Goal: Task Accomplishment & Management: Use online tool/utility

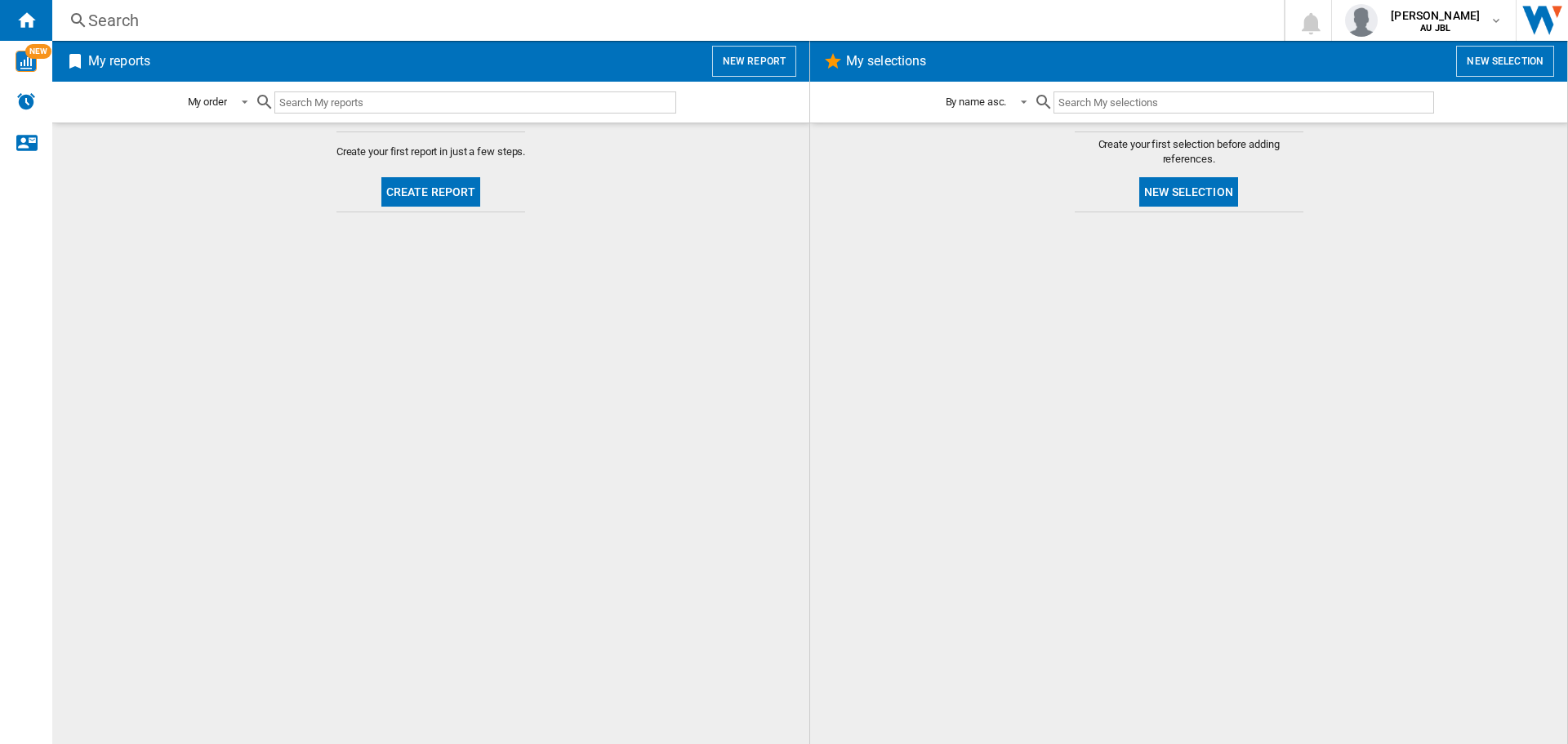
click at [418, 193] on button "Create report" at bounding box center [431, 192] width 99 height 30
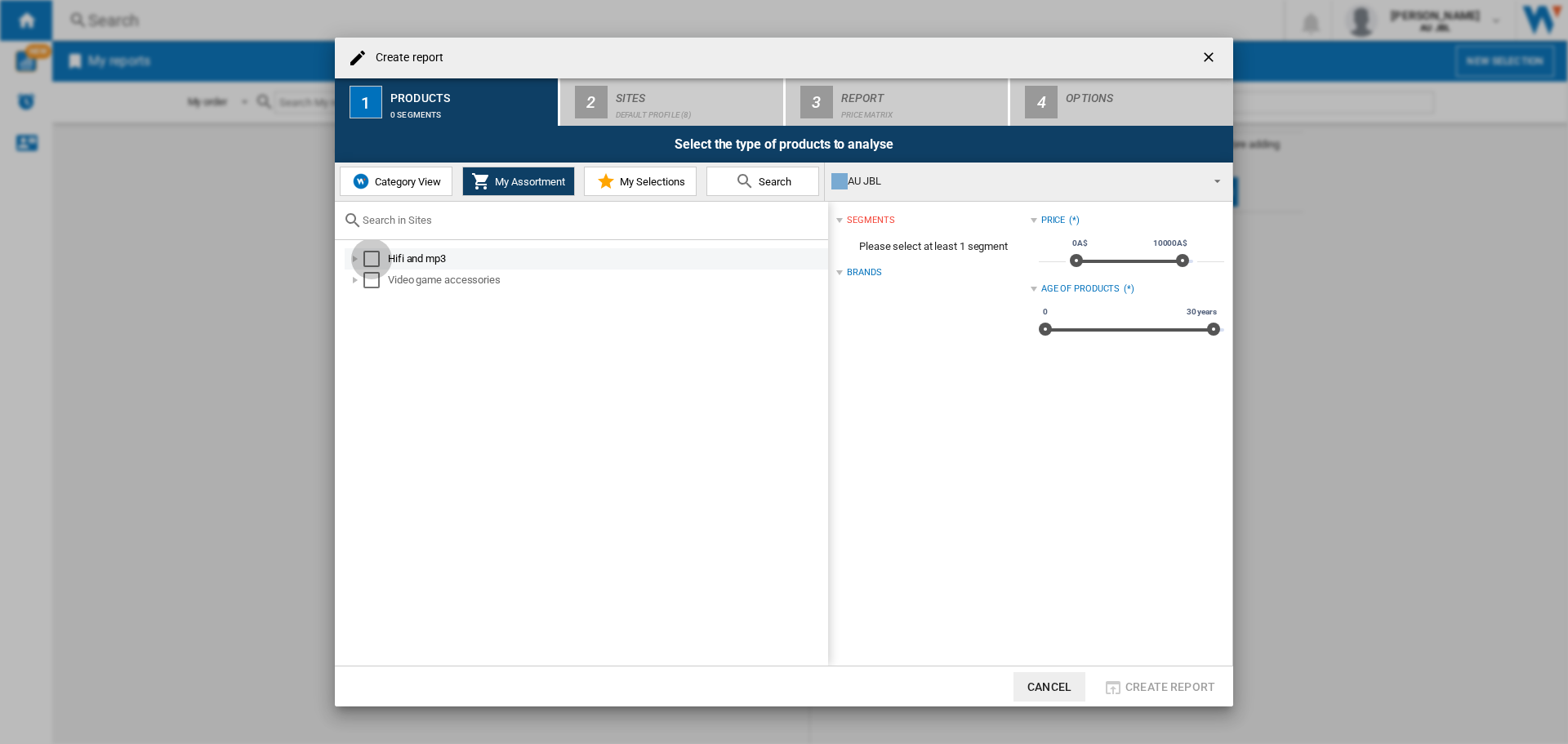
click at [376, 251] on div "Select" at bounding box center [372, 259] width 17 height 17
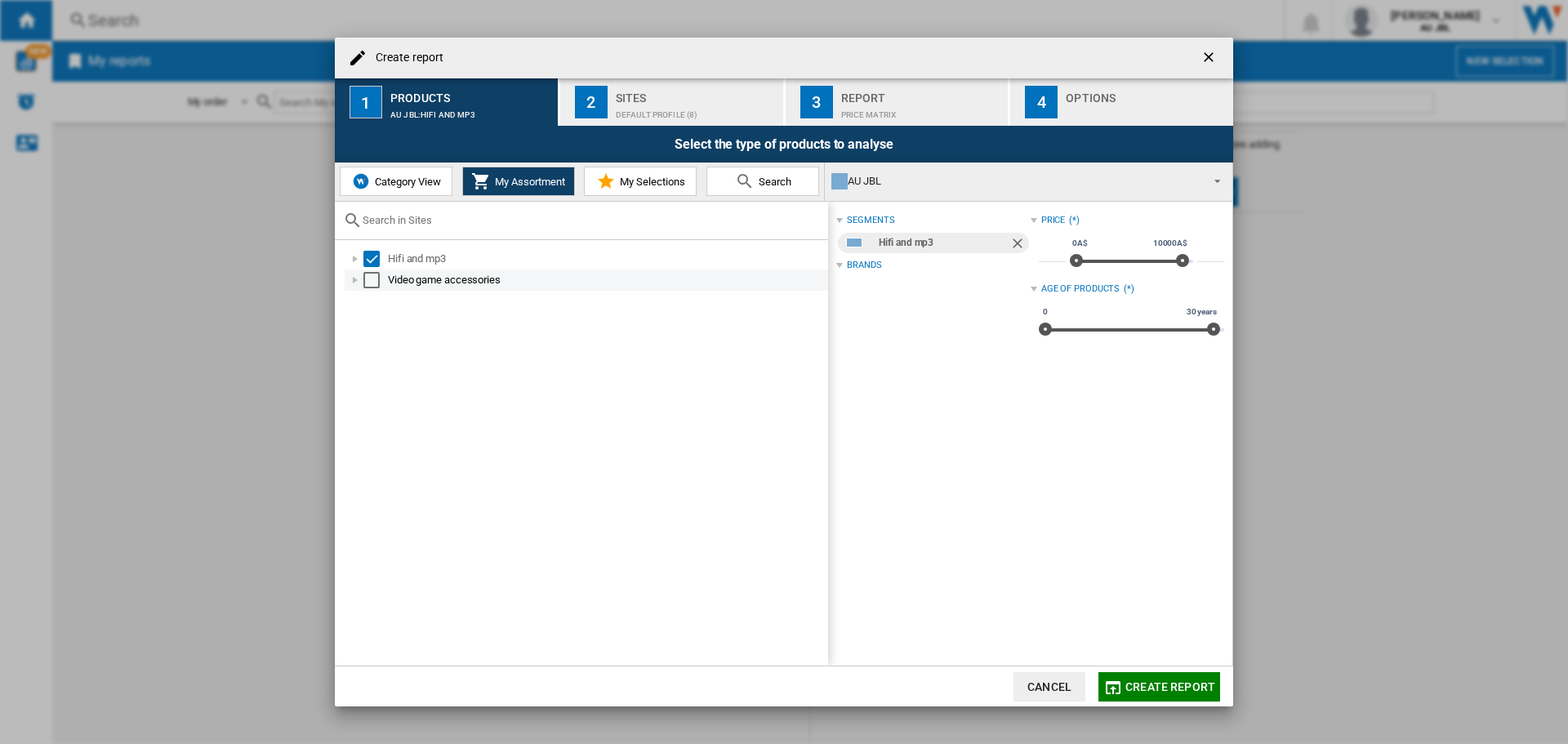
click at [374, 284] on div "Select" at bounding box center [372, 281] width 17 height 17
click at [1136, 687] on span "Create report" at bounding box center [1170, 687] width 90 height 13
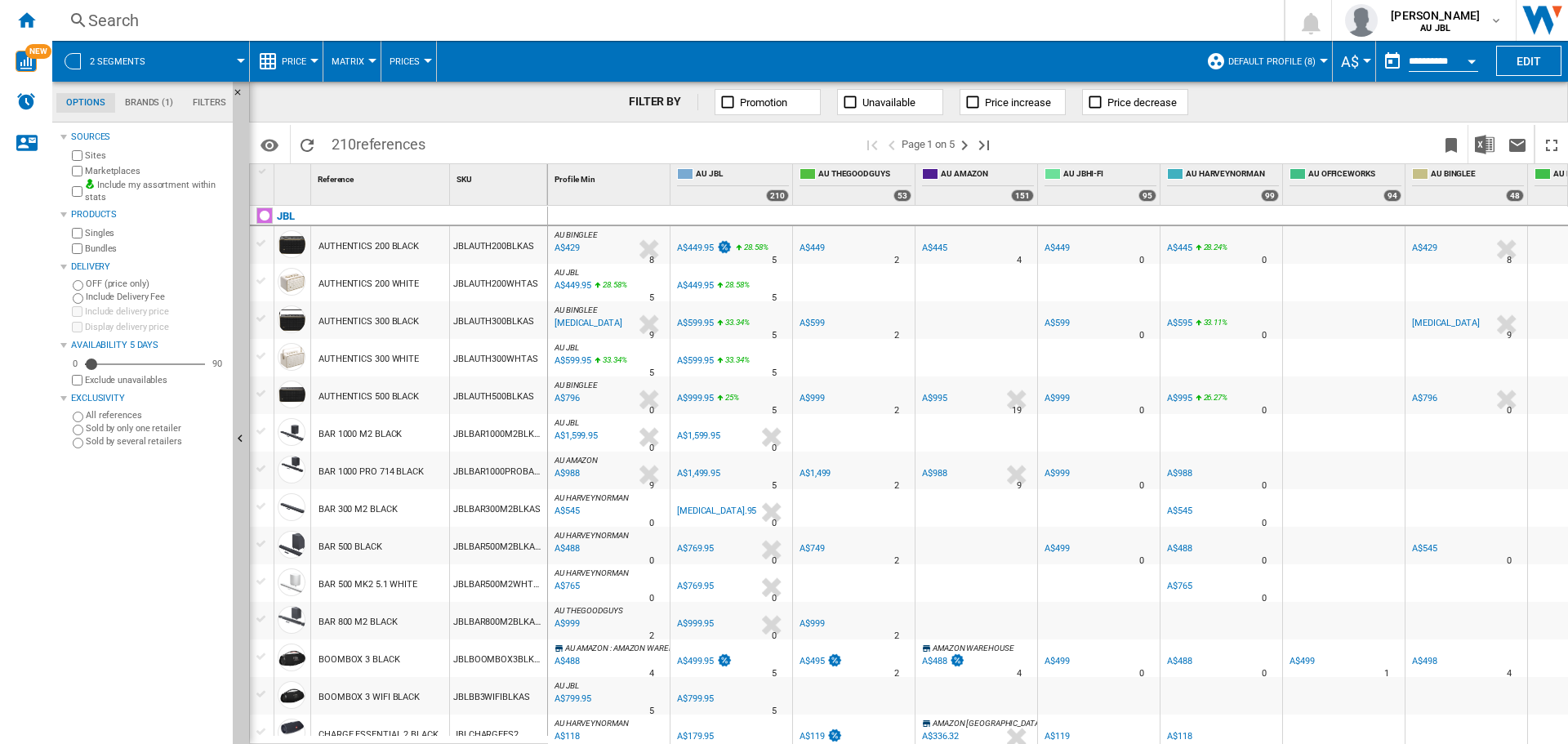
click at [438, 129] on span at bounding box center [648, 144] width 429 height 38
click at [378, 144] on span "references" at bounding box center [390, 144] width 70 height 17
click at [388, 141] on span "references" at bounding box center [390, 144] width 70 height 17
drag, startPoint x: 406, startPoint y: 141, endPoint x: 294, endPoint y: 138, distance: 112.0
click at [294, 138] on button "Reload" at bounding box center [307, 144] width 33 height 38
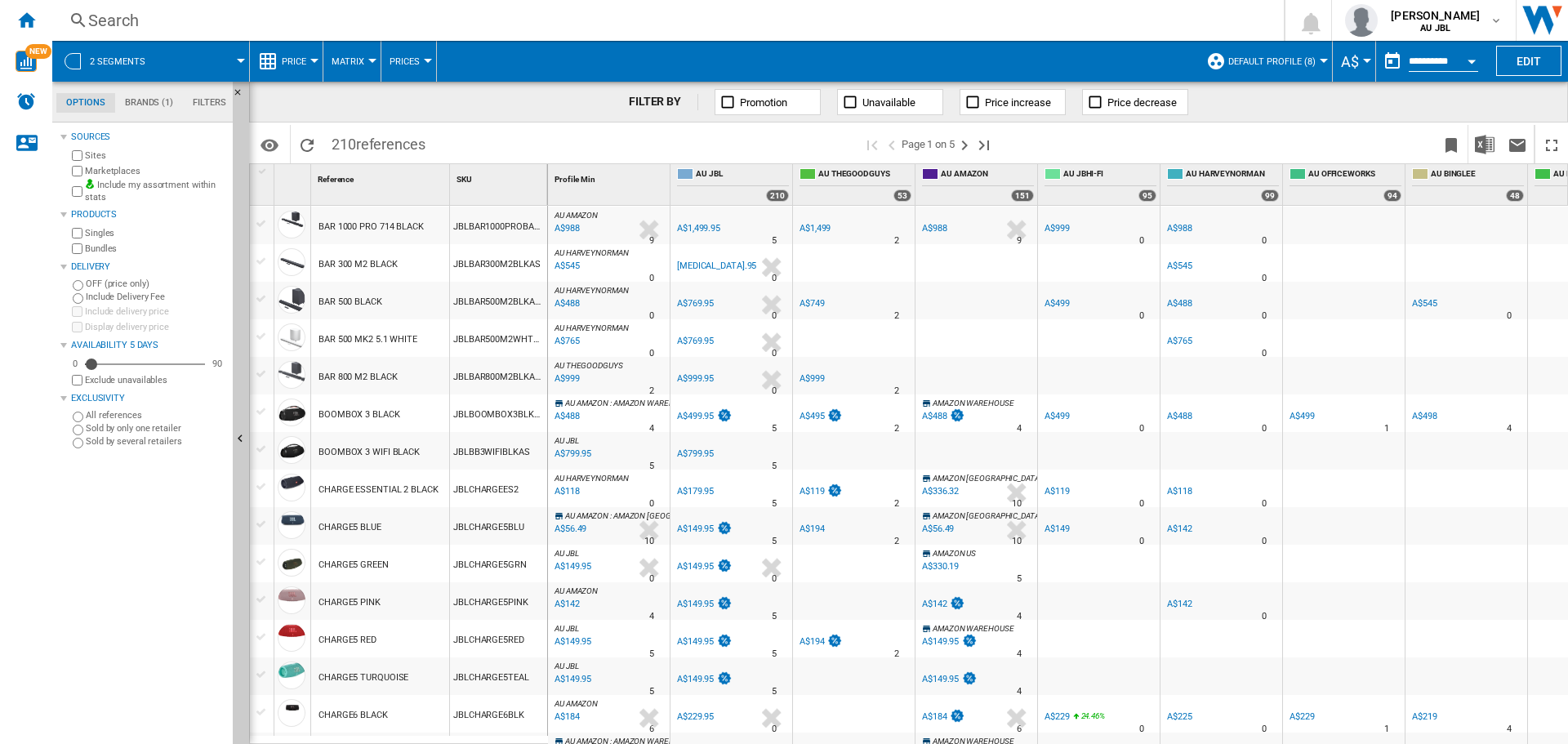
scroll to position [654, 0]
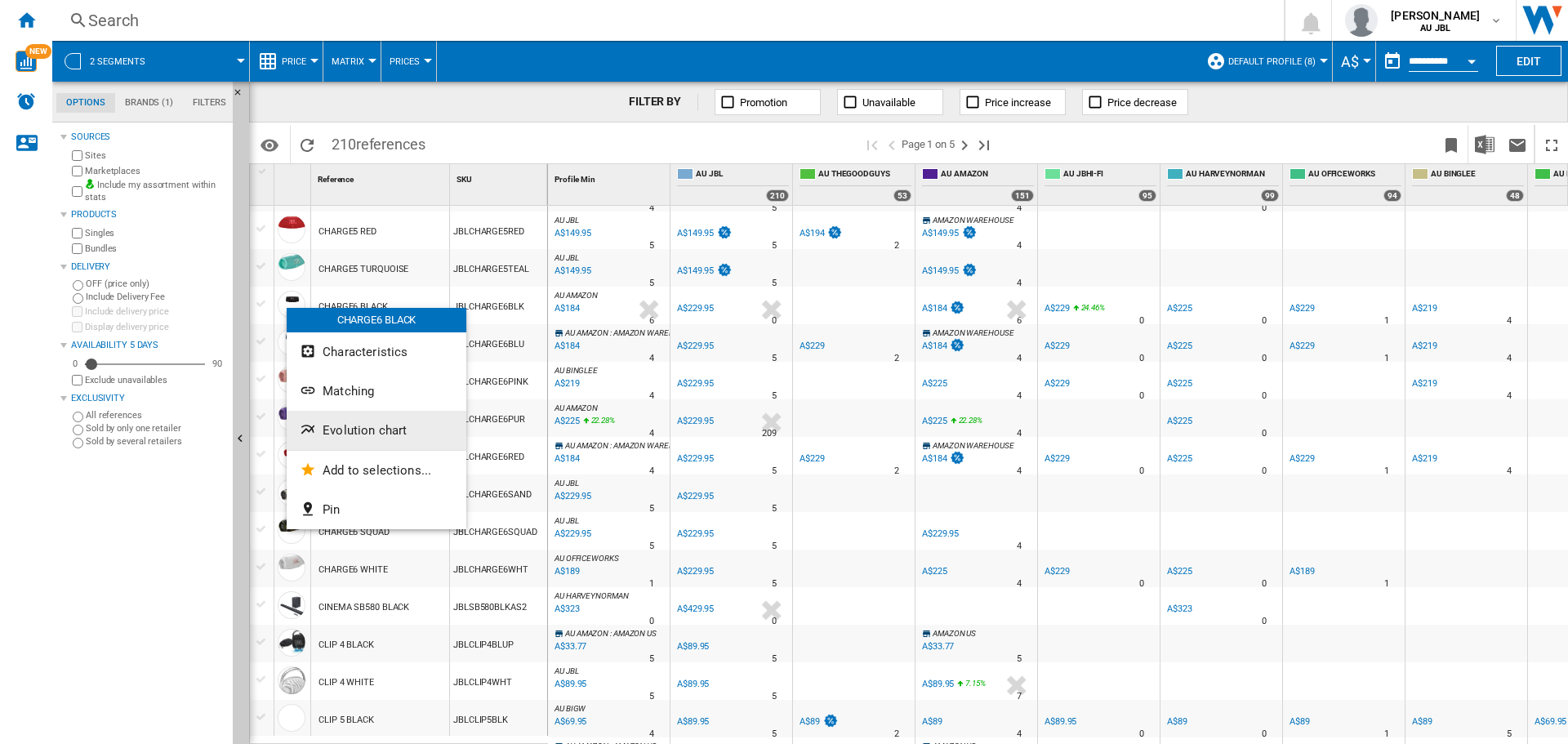
click at [383, 432] on span "Evolution chart" at bounding box center [364, 431] width 85 height 15
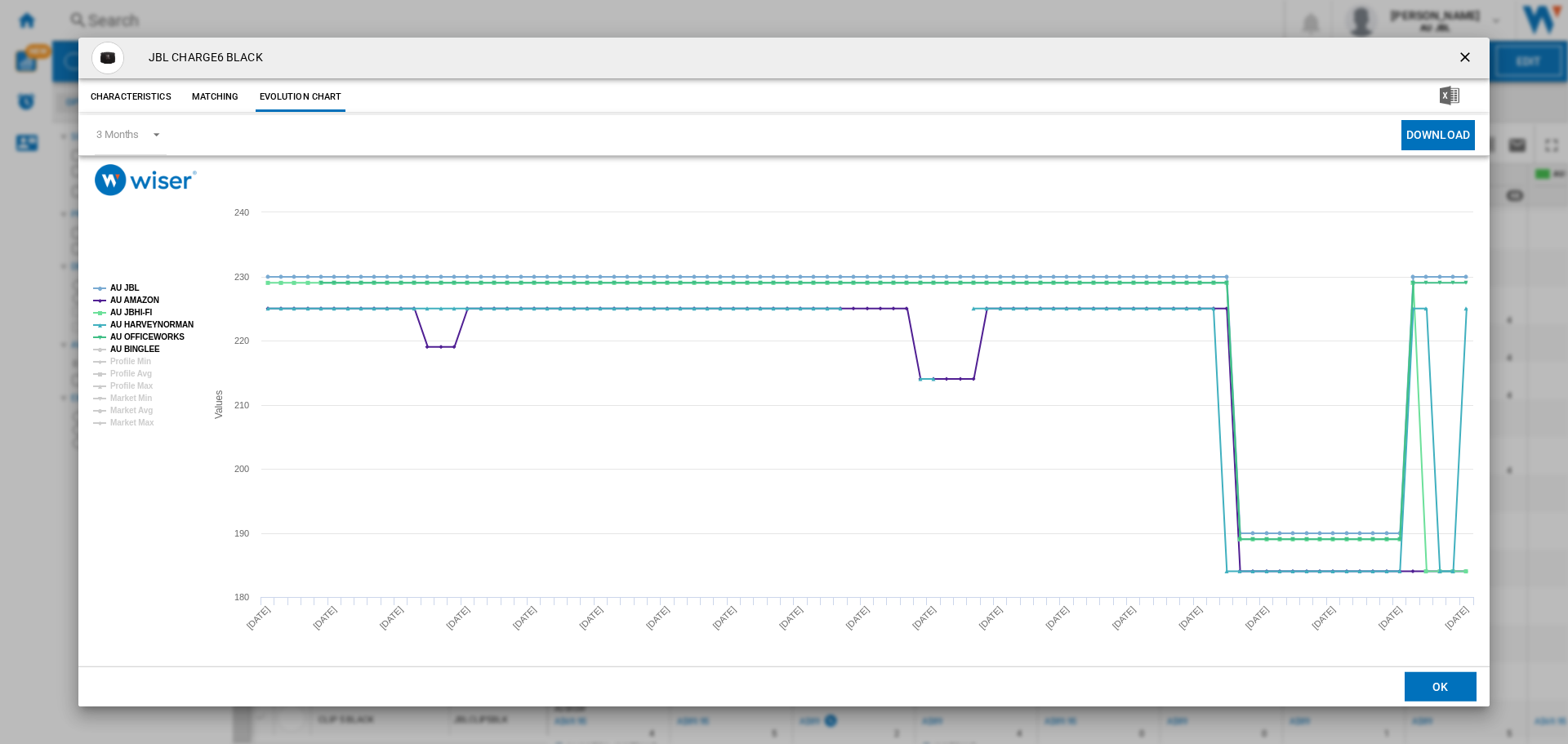
click at [124, 348] on tspan "AU BINGLEE" at bounding box center [136, 349] width 50 height 9
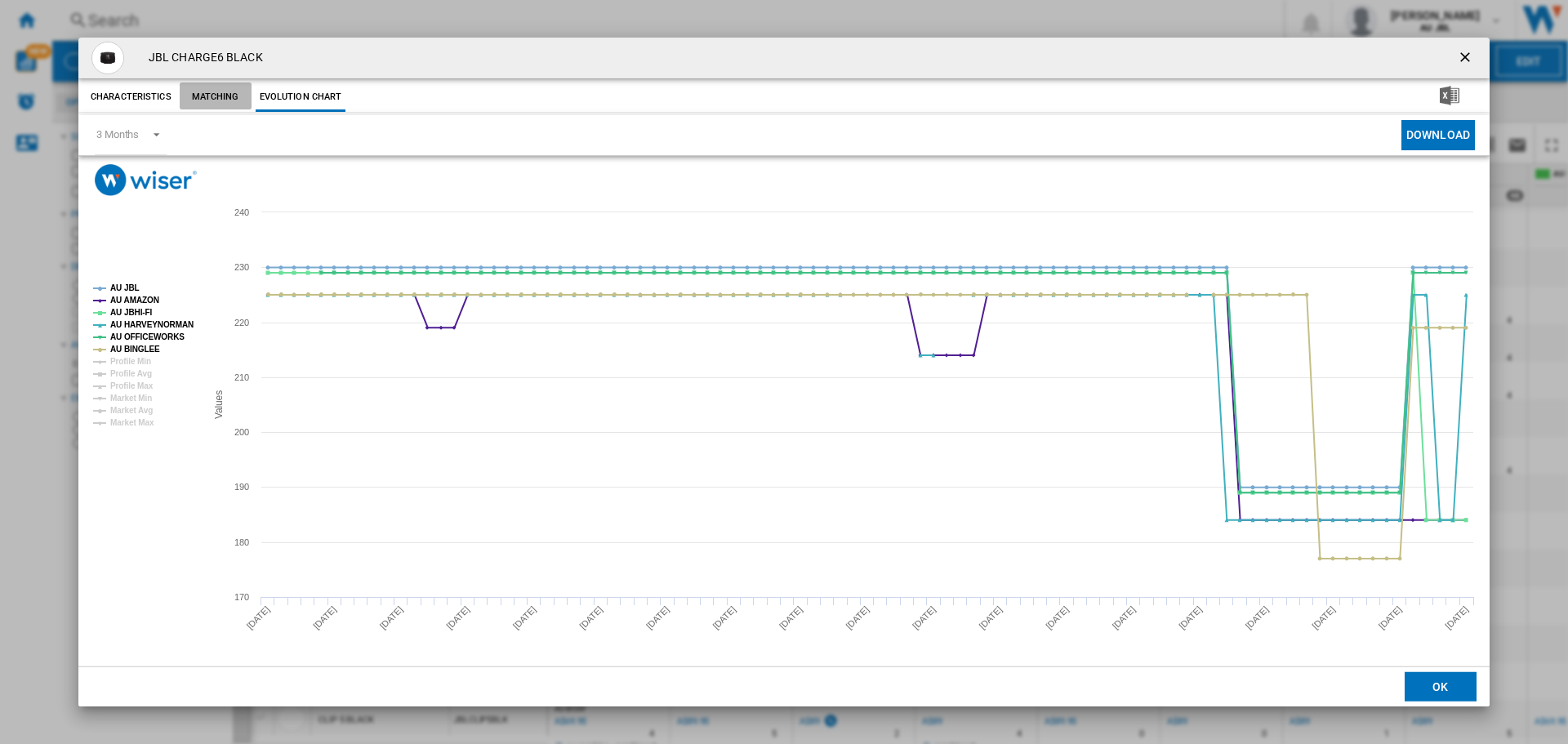
click at [230, 98] on button "Matching" at bounding box center [215, 98] width 72 height 30
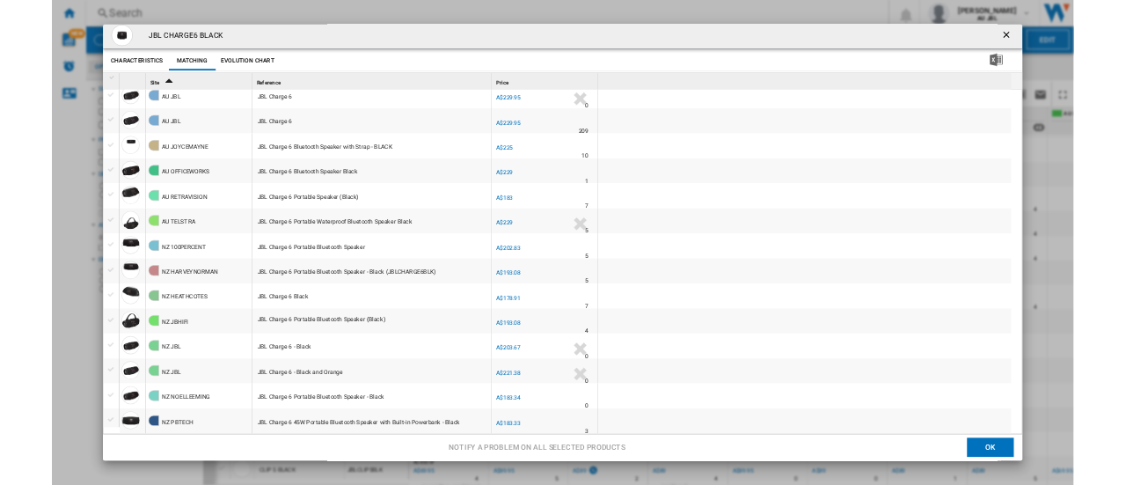
scroll to position [0, 0]
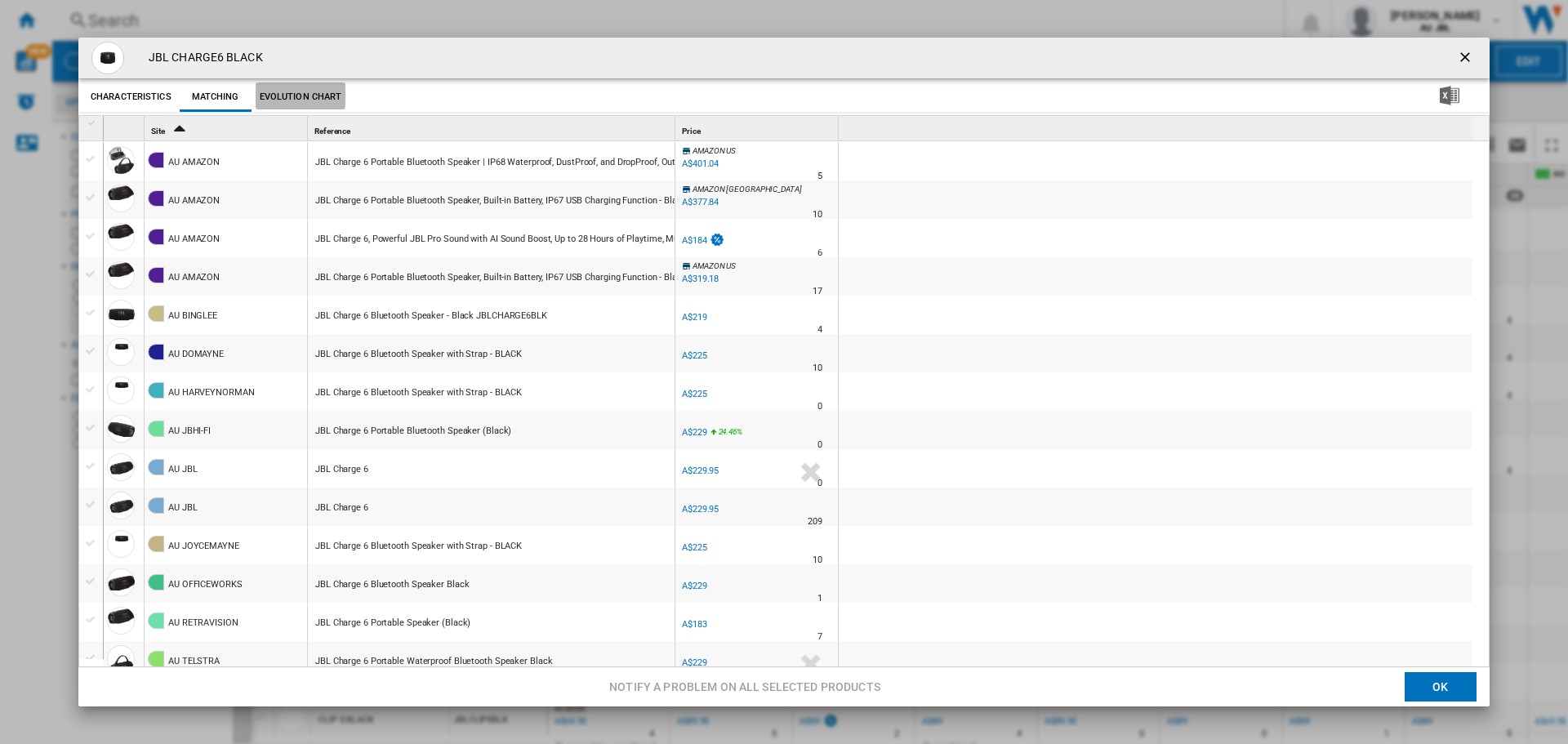
click at [287, 91] on button "Evolution chart" at bounding box center [301, 98] width 91 height 30
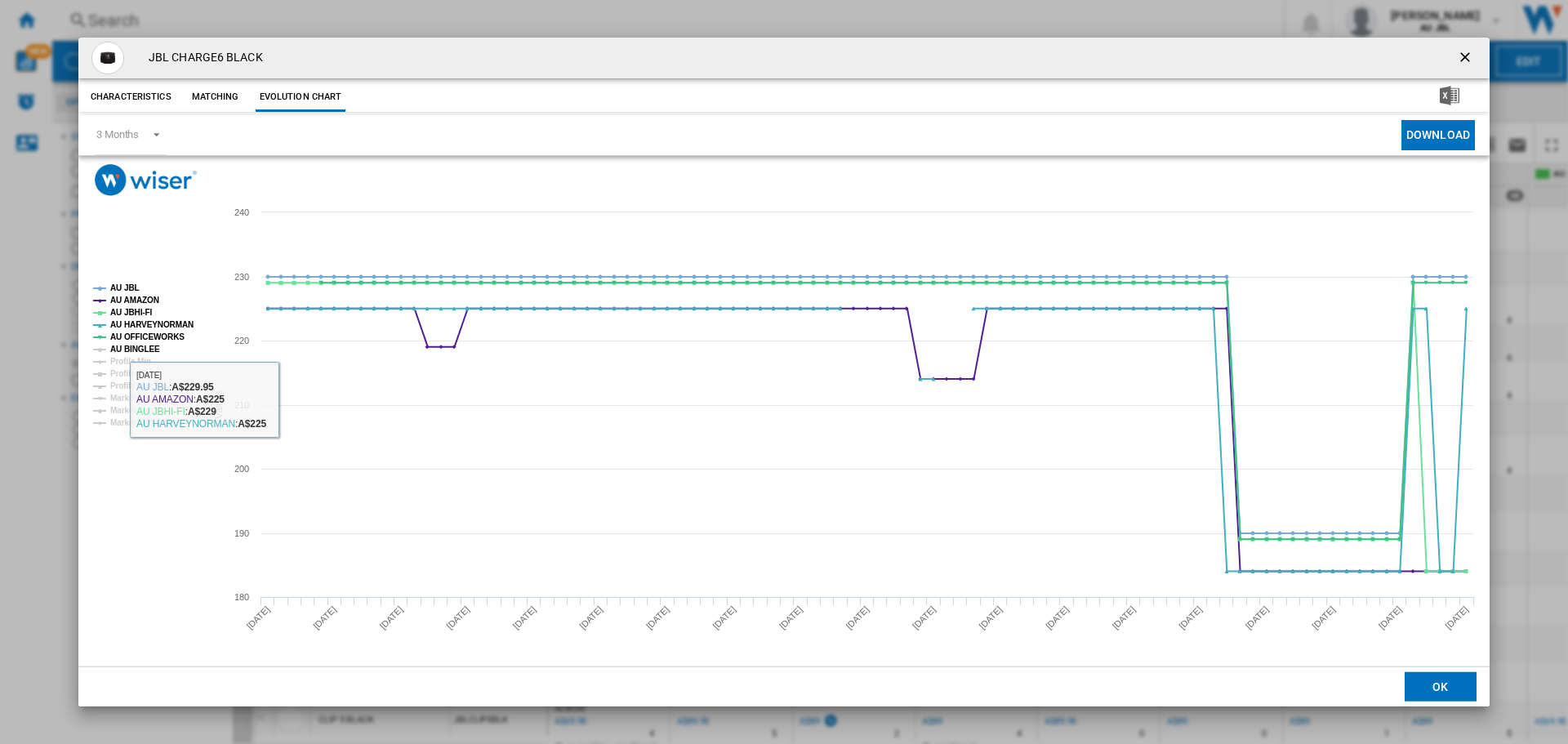
click at [143, 349] on tspan "AU BINGLEE" at bounding box center [136, 349] width 50 height 9
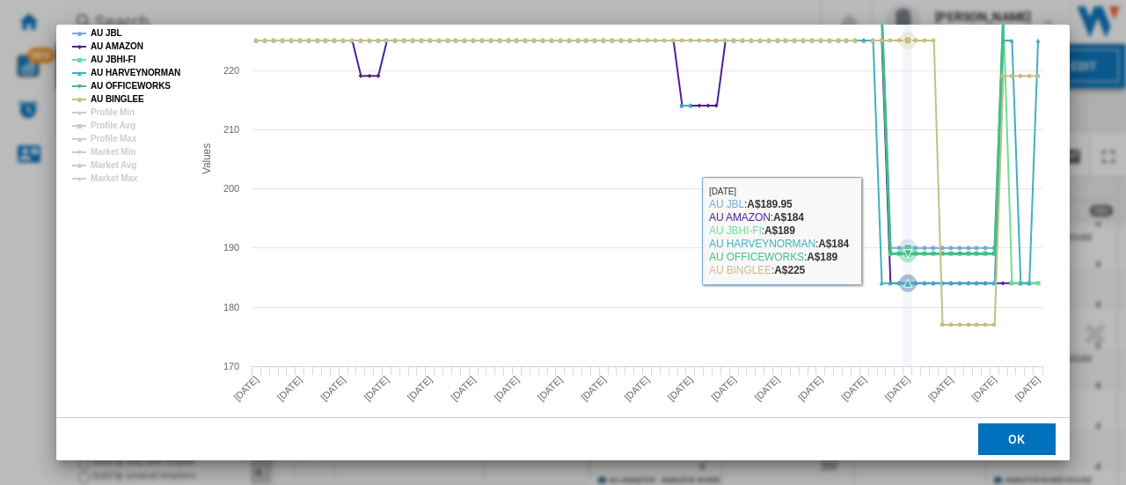
scroll to position [264, 0]
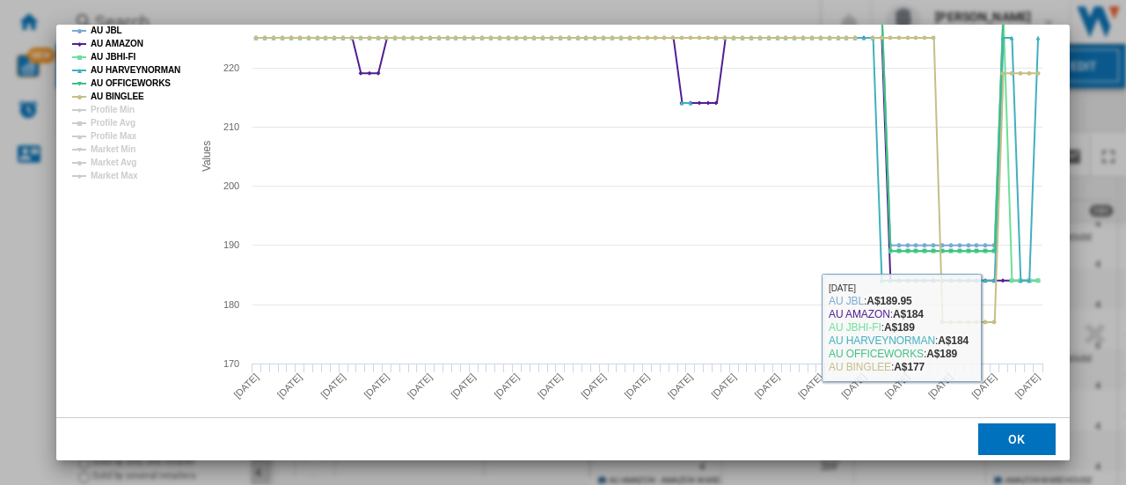
click at [1003, 430] on button "OK" at bounding box center [1016, 439] width 77 height 32
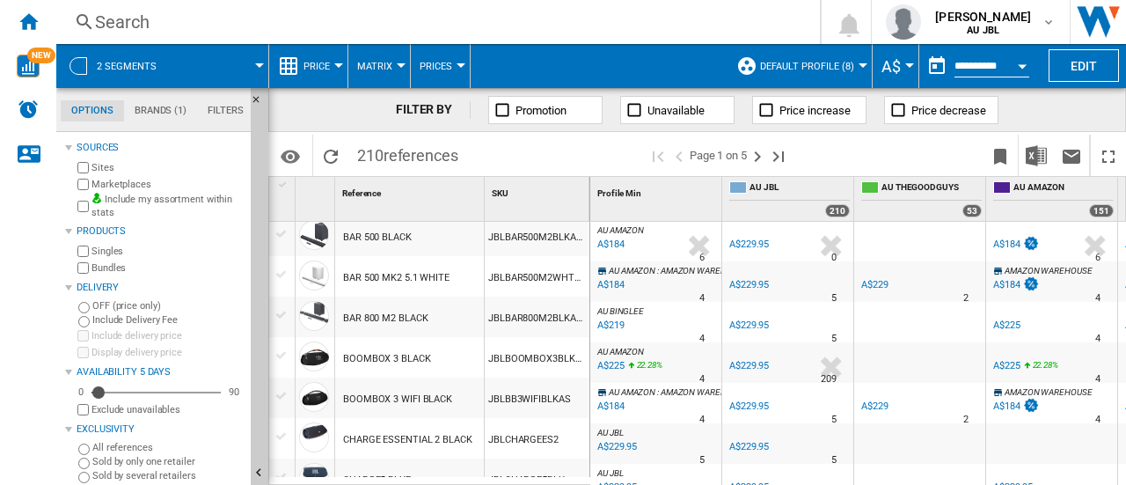
scroll to position [791, 0]
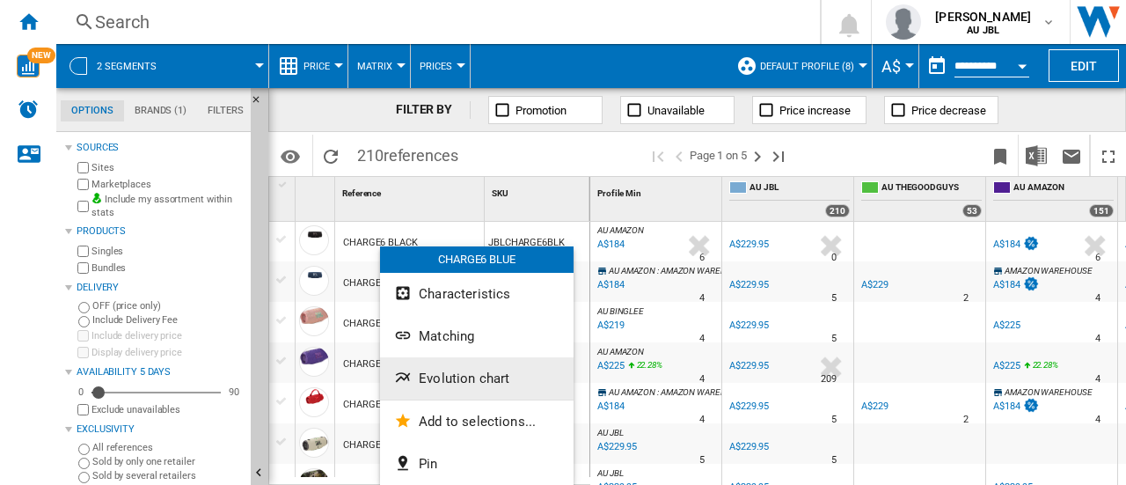
click at [524, 381] on button "Evolution chart" at bounding box center [476, 378] width 193 height 42
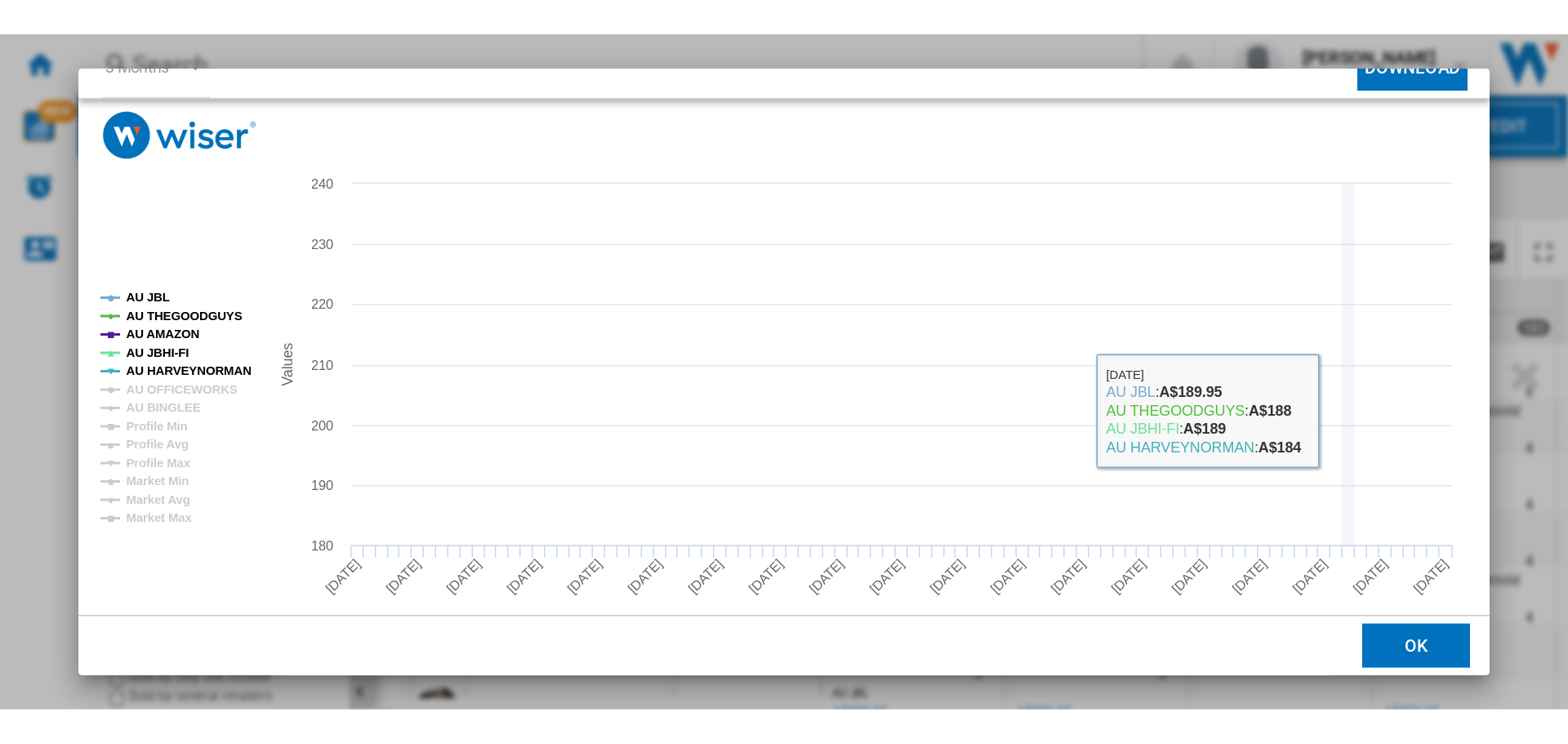
scroll to position [121, 0]
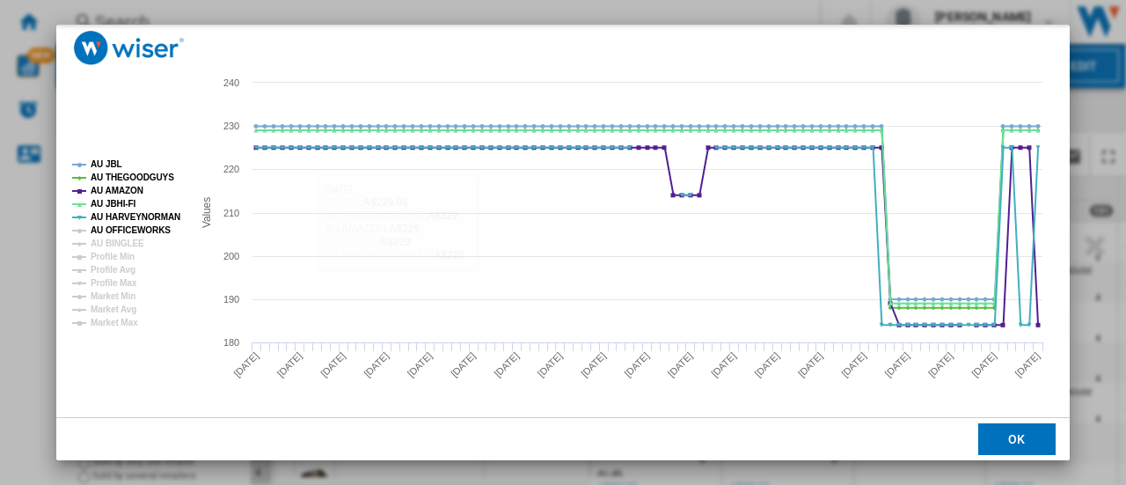
click at [91, 232] on tspan "AU OFFICEWORKS" at bounding box center [131, 230] width 80 height 10
click at [91, 244] on g "AU JBL AU THEGOODGUYS AU AMAZON AU JBHI-FI AU HARVEYNORMAN AU OFFICEWORKS AU [G…" at bounding box center [125, 243] width 120 height 181
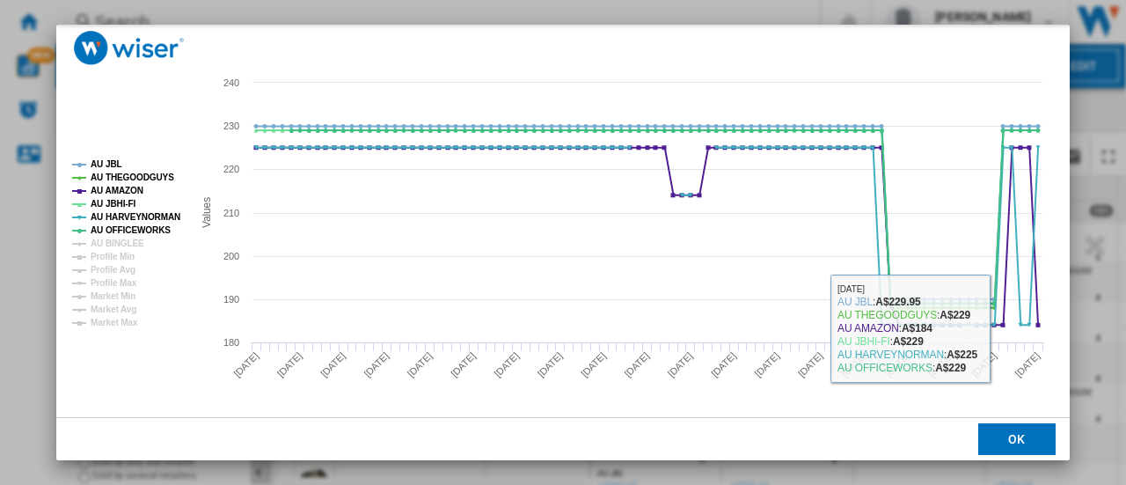
click at [900, 52] on div "Please wait... Created with Highcharts 5.0.14 Values 180 190 200 210 220 230 24…" at bounding box center [562, 219] width 1013 height 395
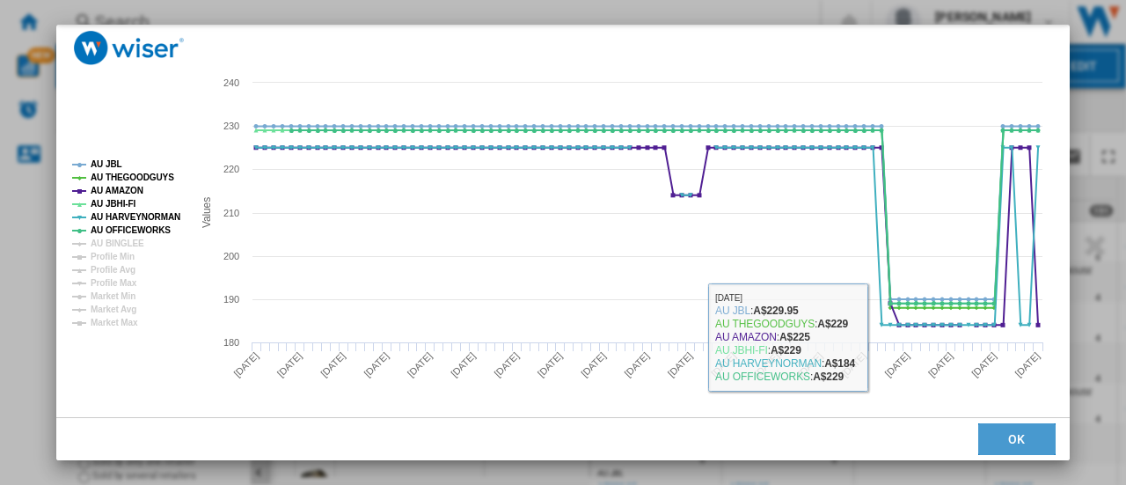
click at [1009, 443] on button "OK" at bounding box center [1016, 439] width 77 height 32
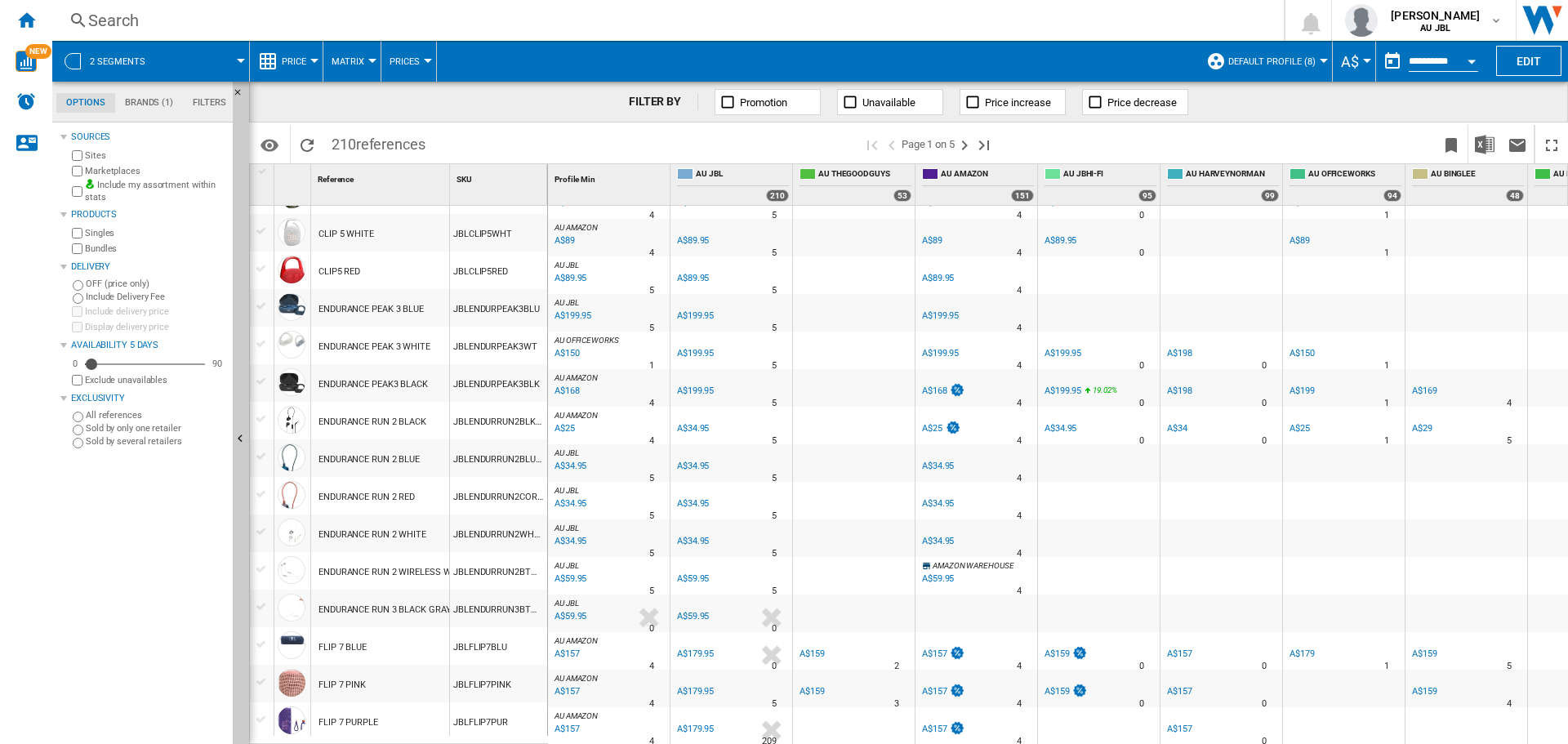
scroll to position [1369, 0]
click at [965, 143] on ng-md-icon "Next page" at bounding box center [964, 145] width 20 height 20
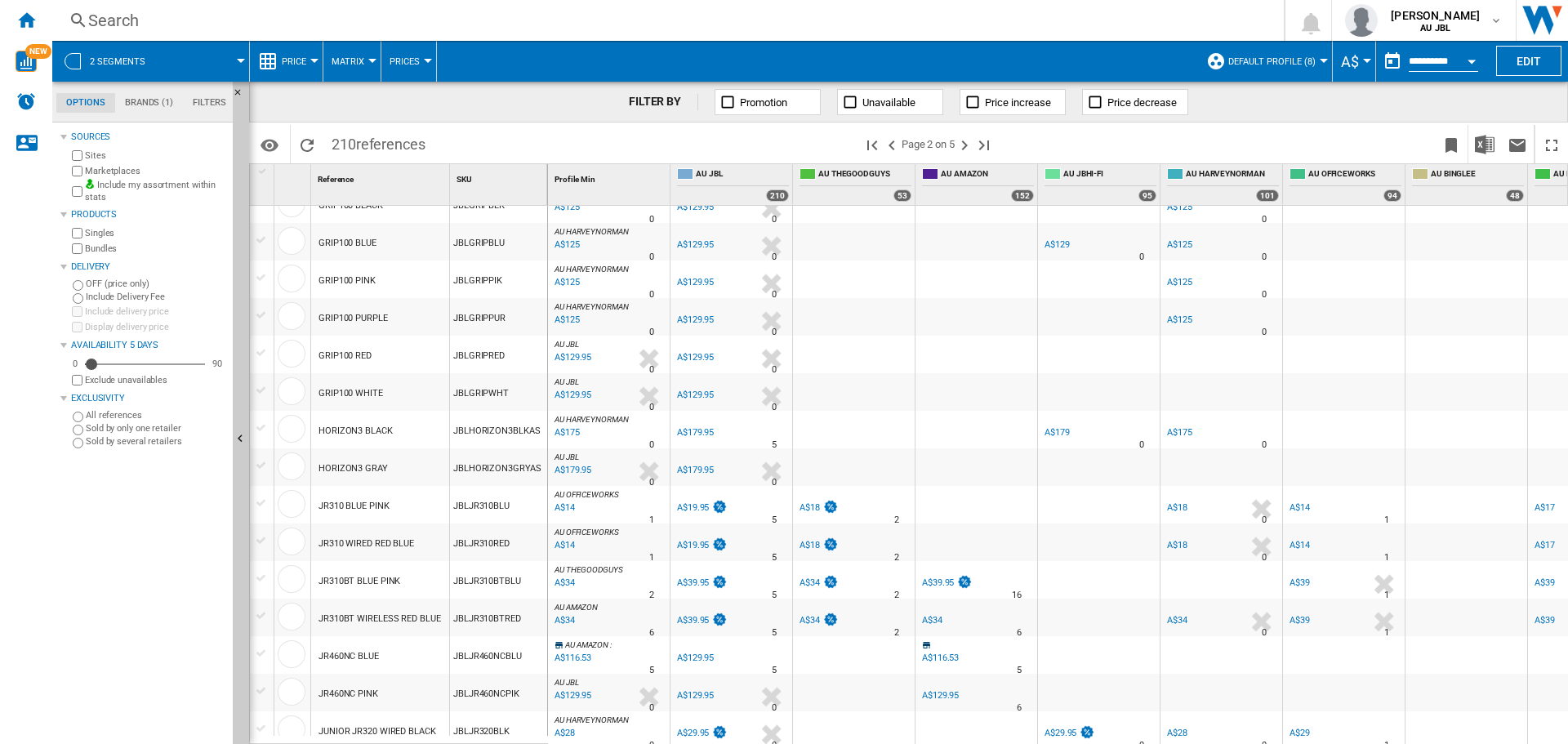
scroll to position [1364, 0]
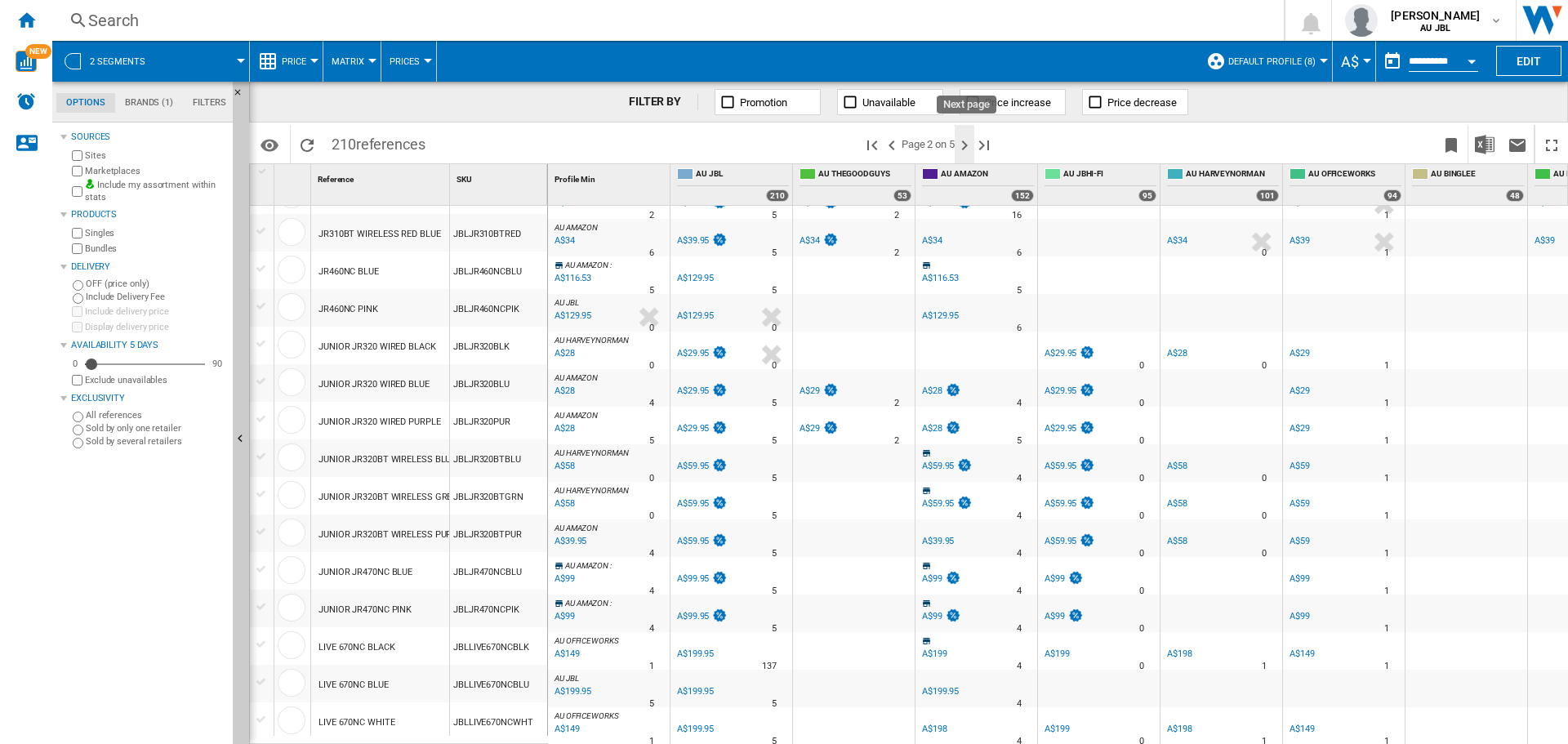
click at [967, 146] on ng-md-icon "Next page" at bounding box center [964, 145] width 20 height 20
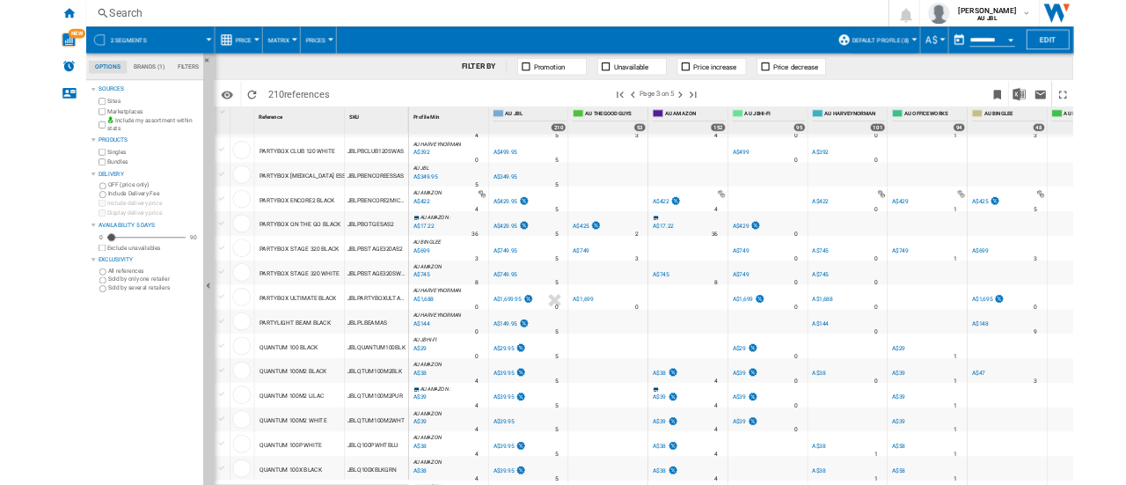
scroll to position [616, 0]
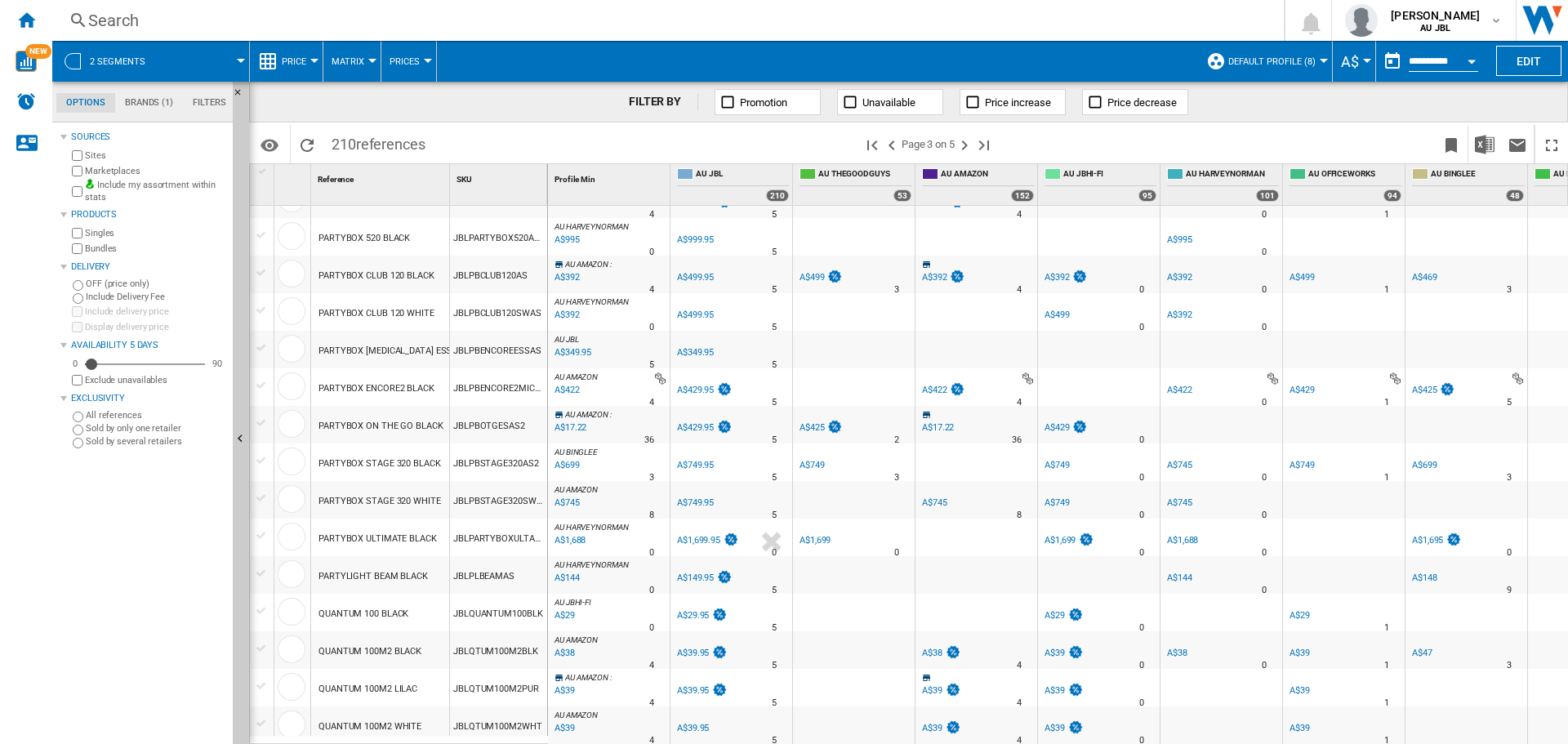
click at [486, 277] on div "JBLPBCLUB120AS" at bounding box center [499, 274] width 98 height 37
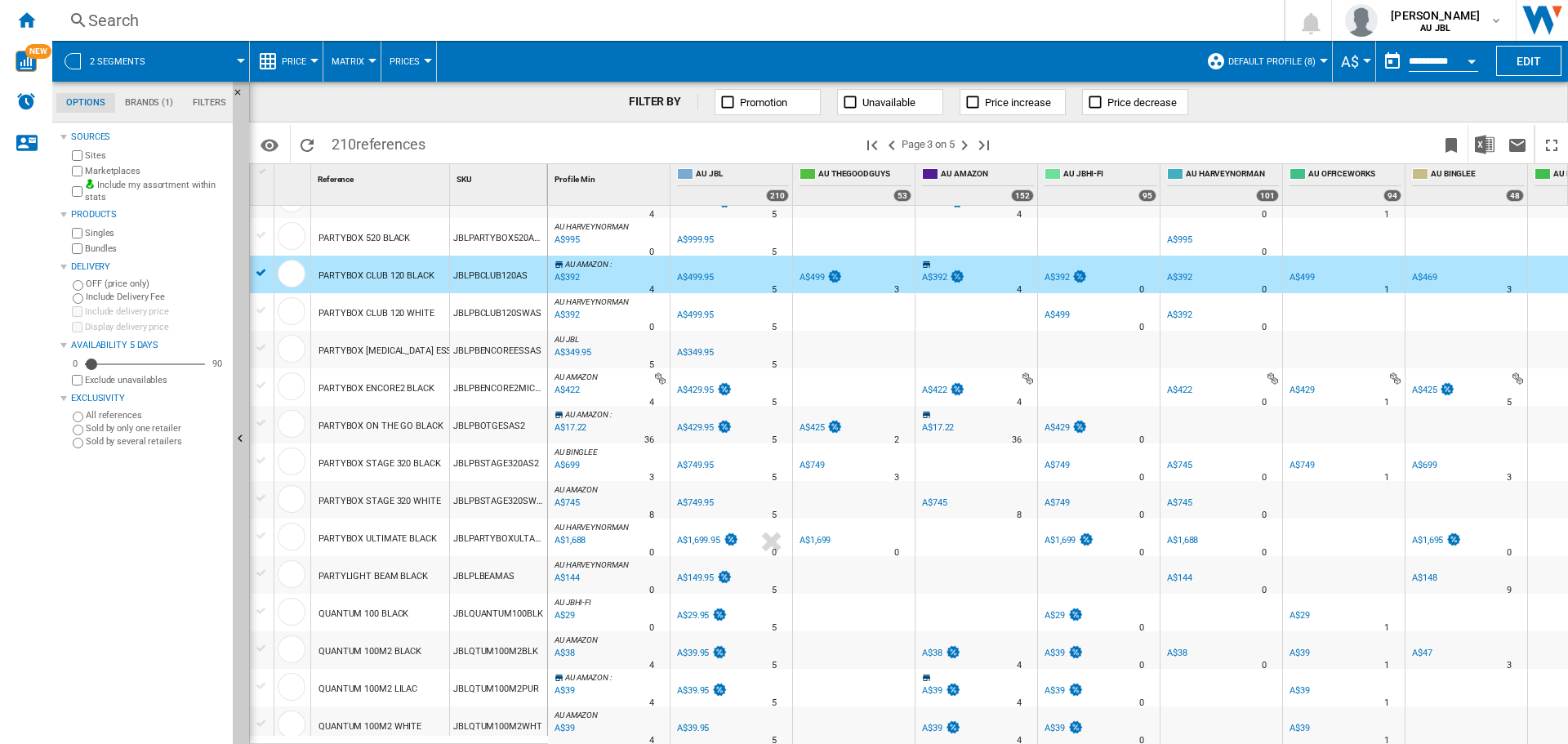
click at [369, 273] on div "PARTYBOX CLUB 120 BLACK" at bounding box center [376, 276] width 116 height 37
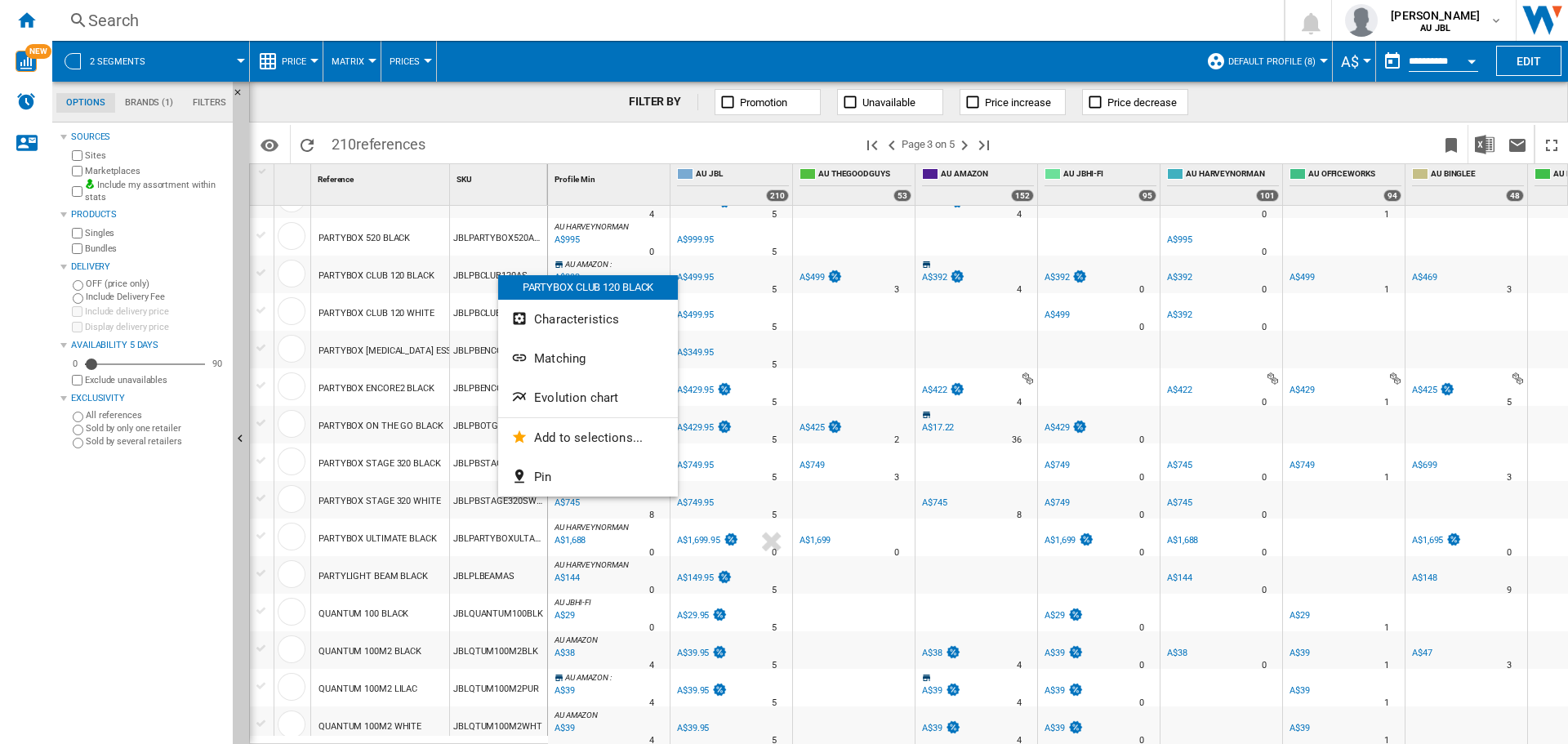
click at [541, 397] on span "Evolution chart" at bounding box center [576, 398] width 85 height 15
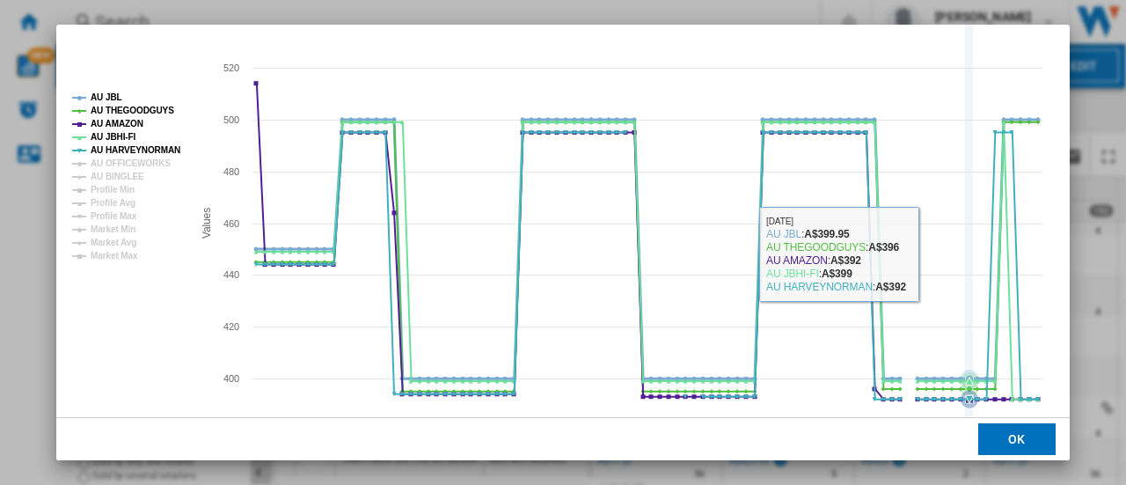
scroll to position [197, 0]
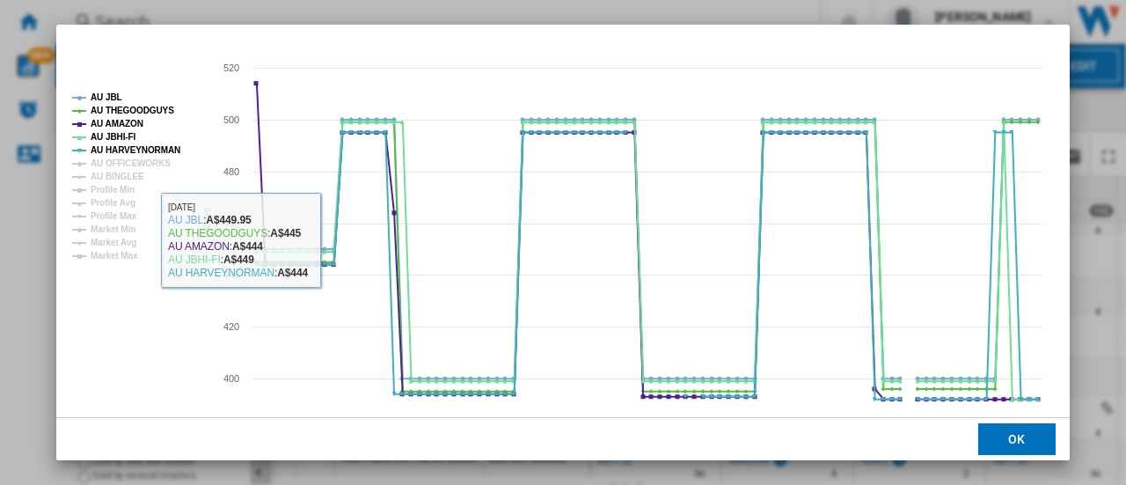
click at [93, 161] on tspan "AU OFFICEWORKS" at bounding box center [131, 163] width 80 height 10
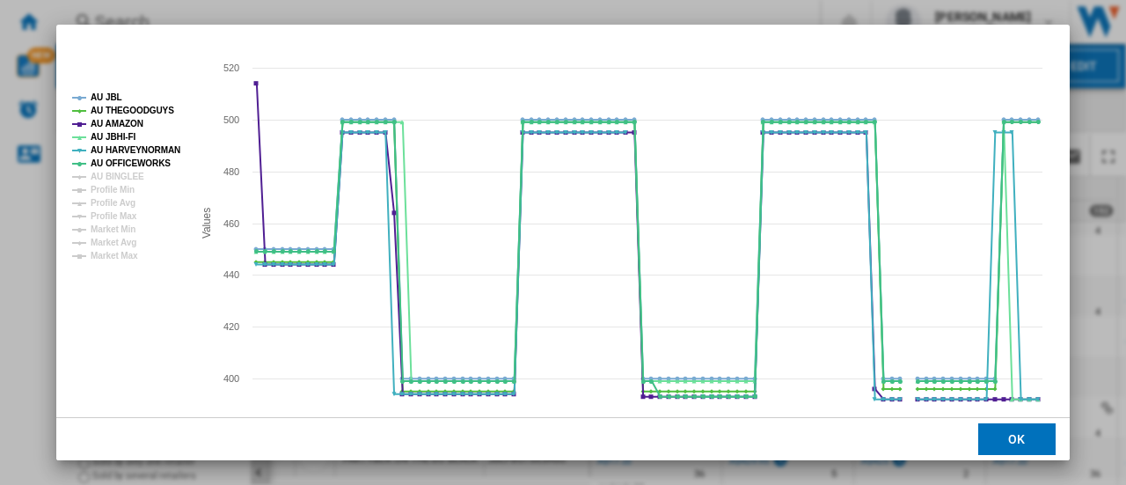
click at [97, 168] on tspan "AU OFFICEWORKS" at bounding box center [131, 163] width 80 height 10
click at [116, 165] on tspan "AU OFFICEWORKS" at bounding box center [131, 163] width 80 height 10
click at [116, 175] on tspan "AU BINGLEE" at bounding box center [118, 176] width 54 height 10
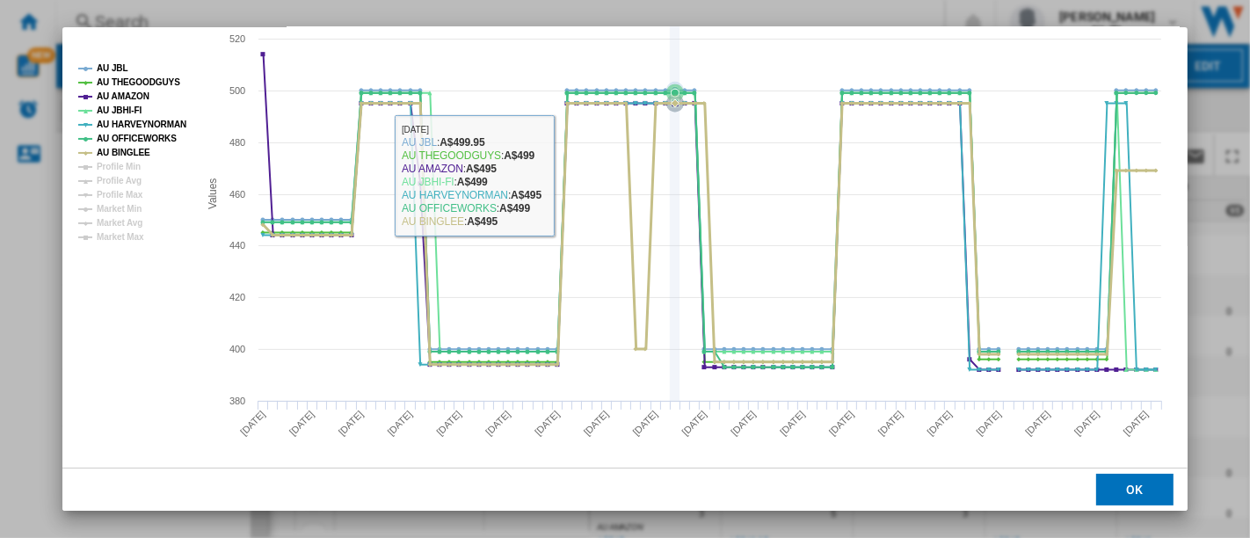
scroll to position [0, 0]
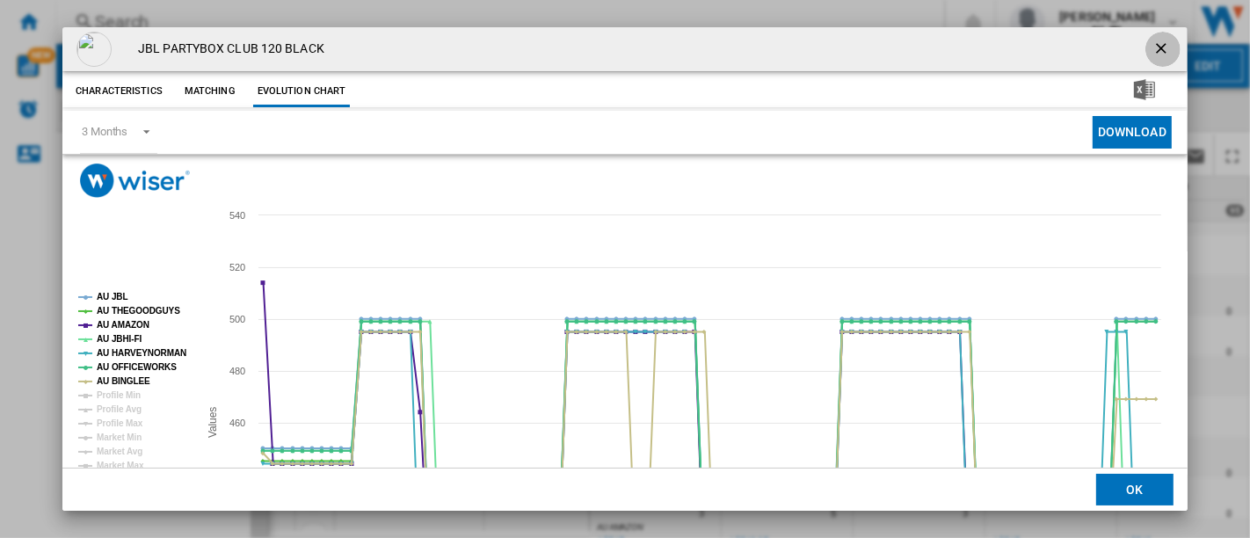
click at [1155, 47] on ng-md-icon "getI18NText('BUTTONS.CLOSE_DIALOG')" at bounding box center [1163, 50] width 21 height 21
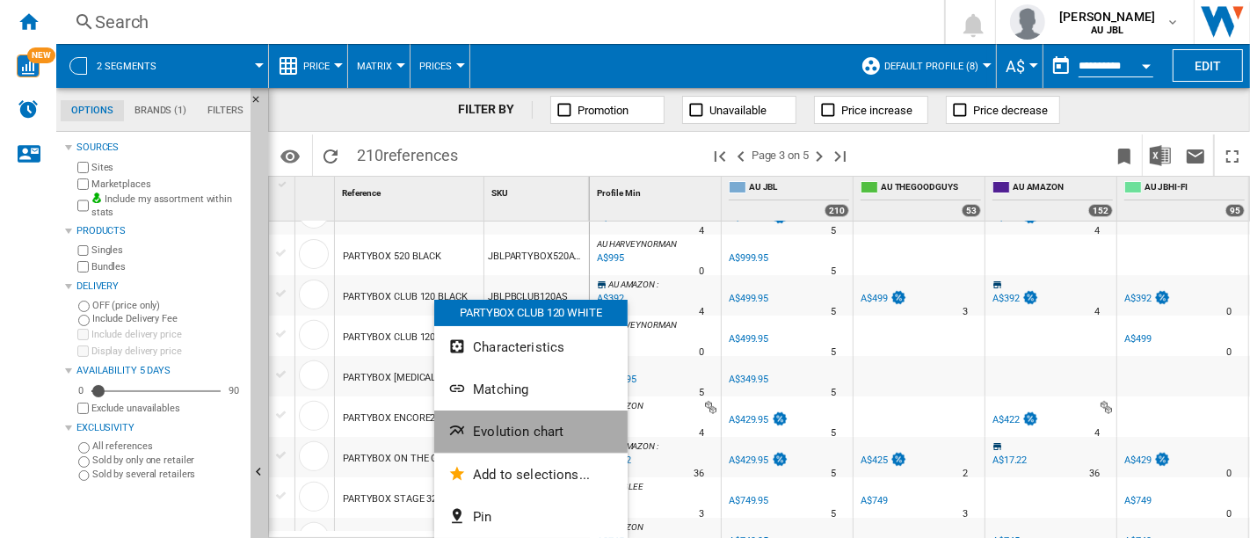
click at [521, 437] on span "Evolution chart" at bounding box center [518, 432] width 91 height 16
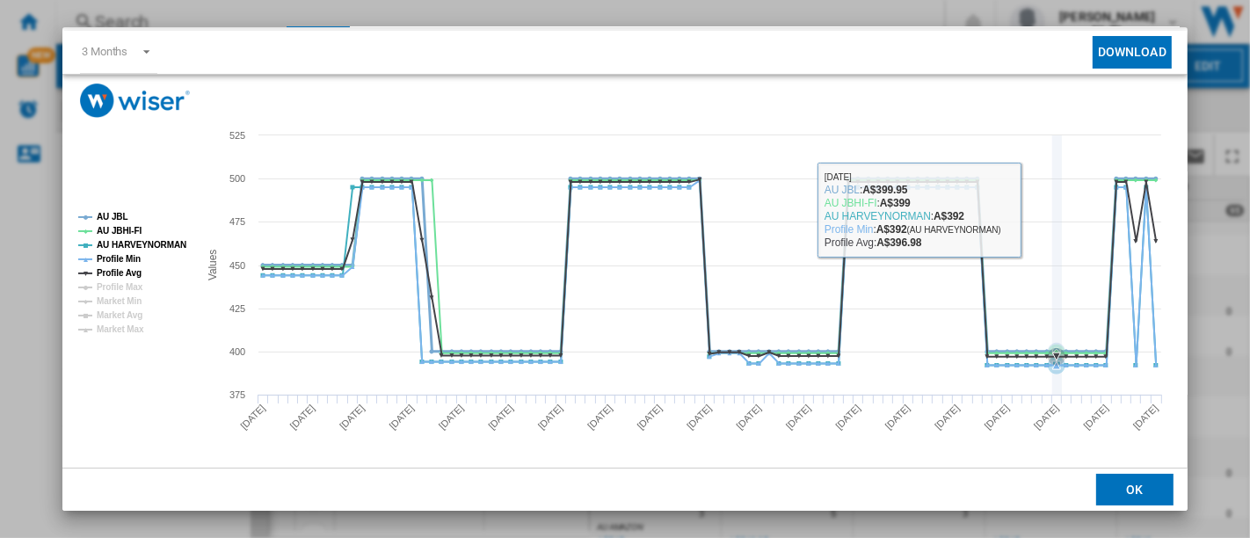
scroll to position [82, 0]
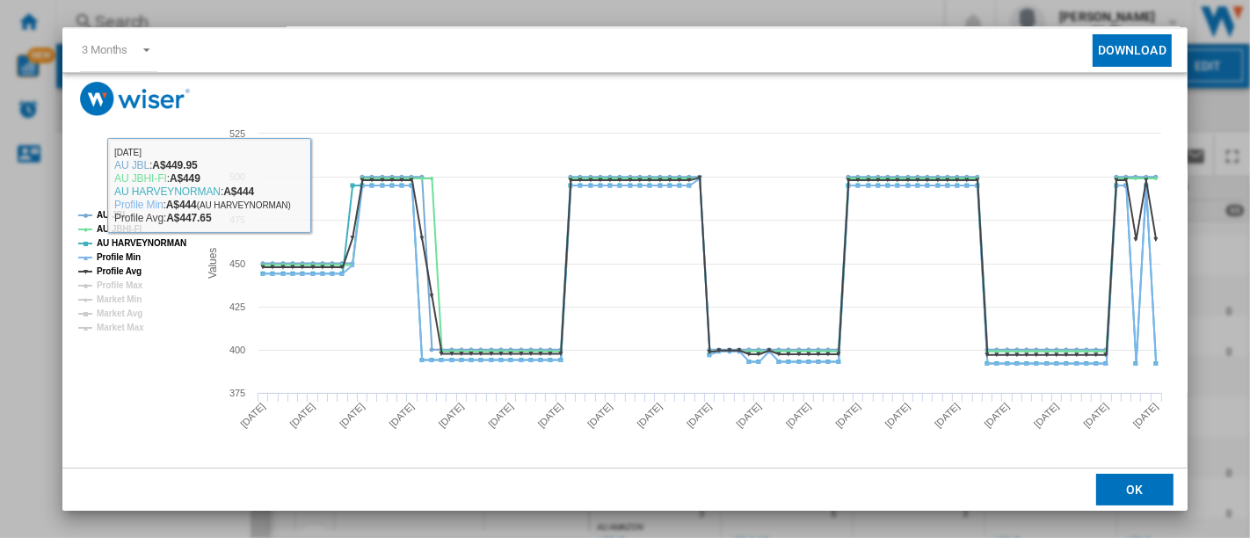
click at [7, 273] on div "JBL PARTYBOX CLUB 120 WHITE Characteristics Matching Evolution chart price A$49…" at bounding box center [625, 269] width 1250 height 538
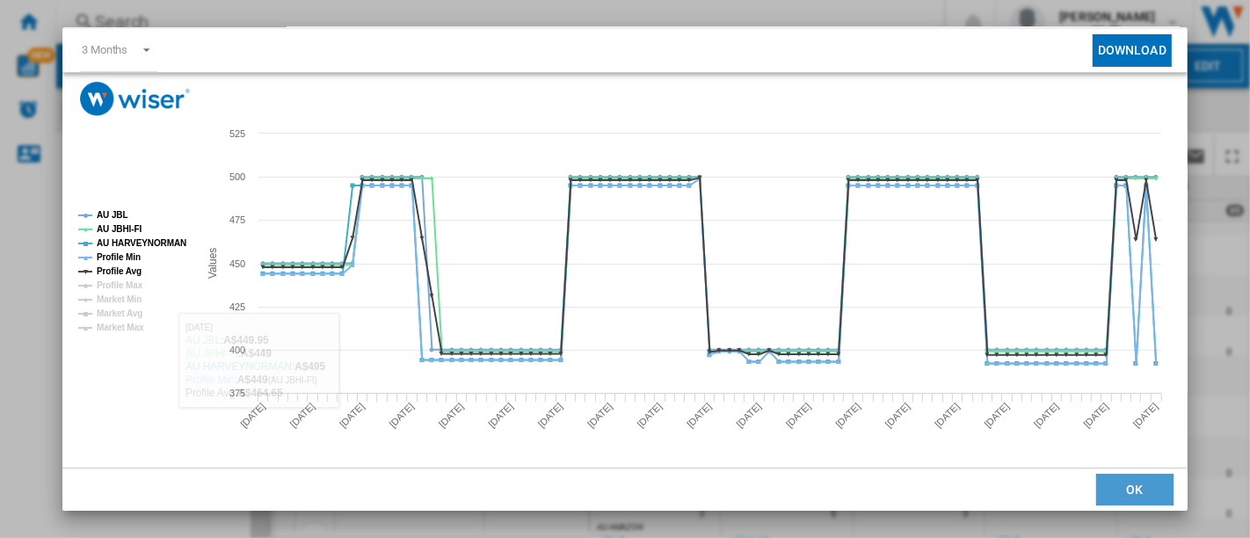
drag, startPoint x: 1156, startPoint y: 492, endPoint x: 944, endPoint y: 444, distance: 217.2
click at [1154, 493] on button "OK" at bounding box center [1135, 490] width 77 height 32
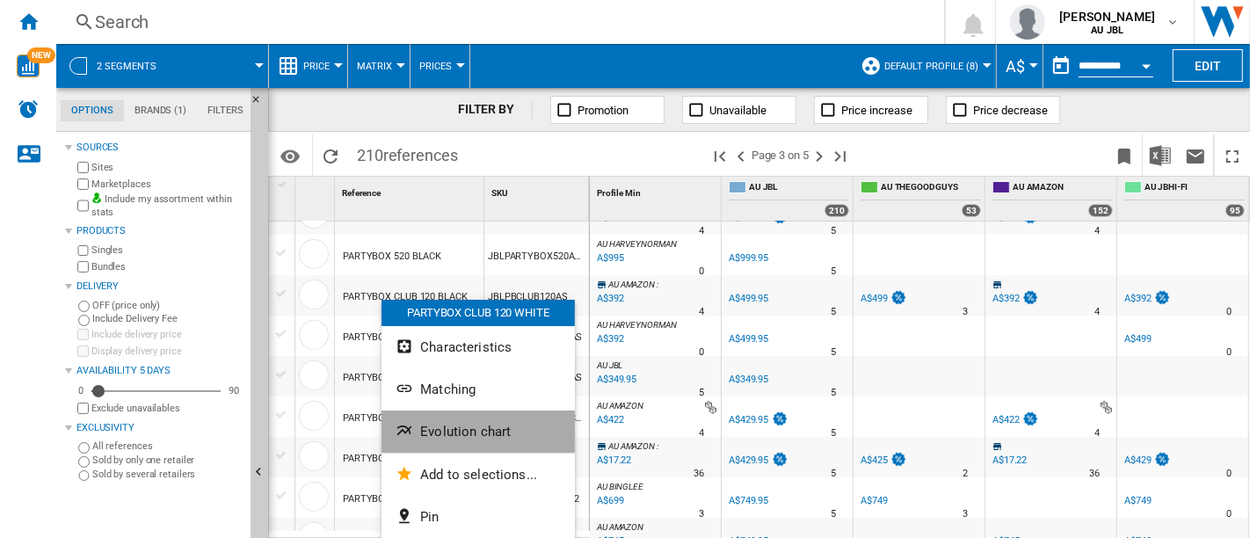
click at [472, 438] on span "Evolution chart" at bounding box center [465, 432] width 91 height 16
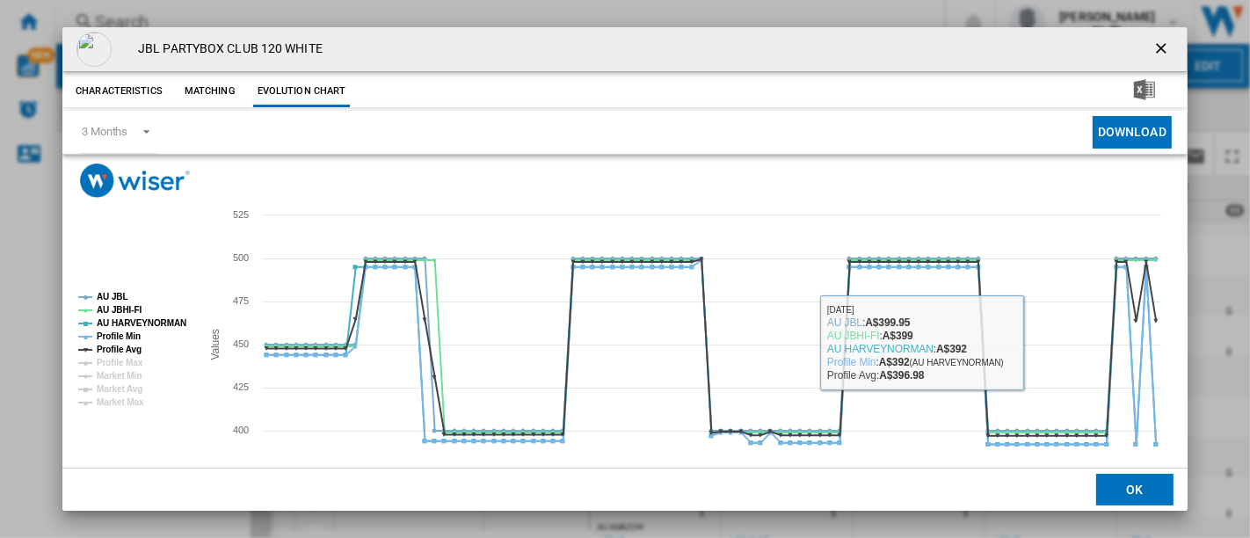
click at [1153, 50] on ng-md-icon "getI18NText('BUTTONS.CLOSE_DIALOG')" at bounding box center [1163, 50] width 21 height 21
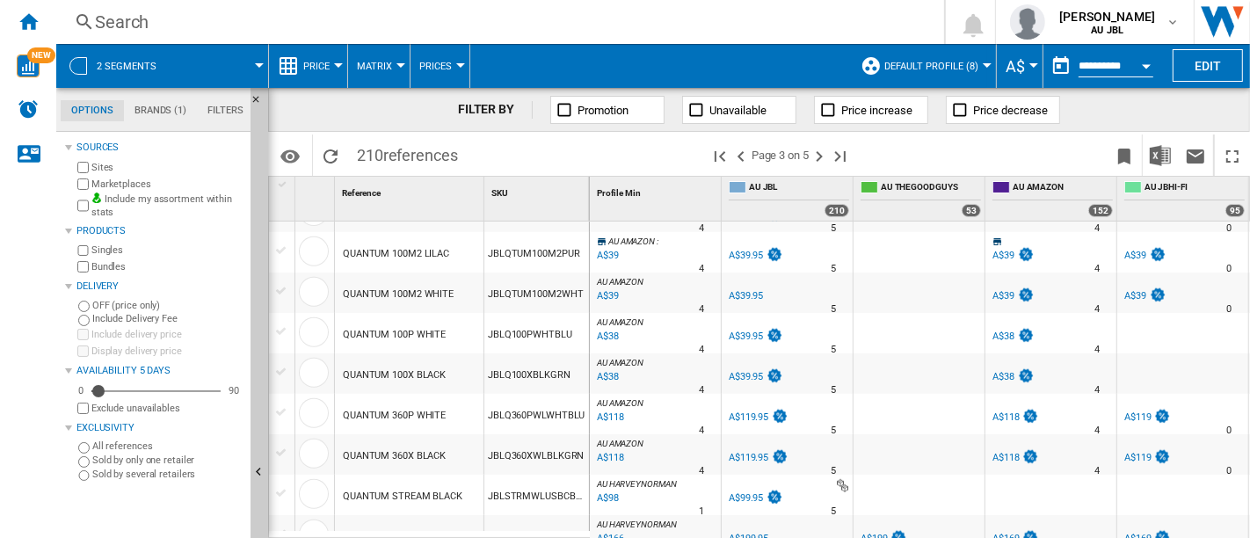
scroll to position [1593, 0]
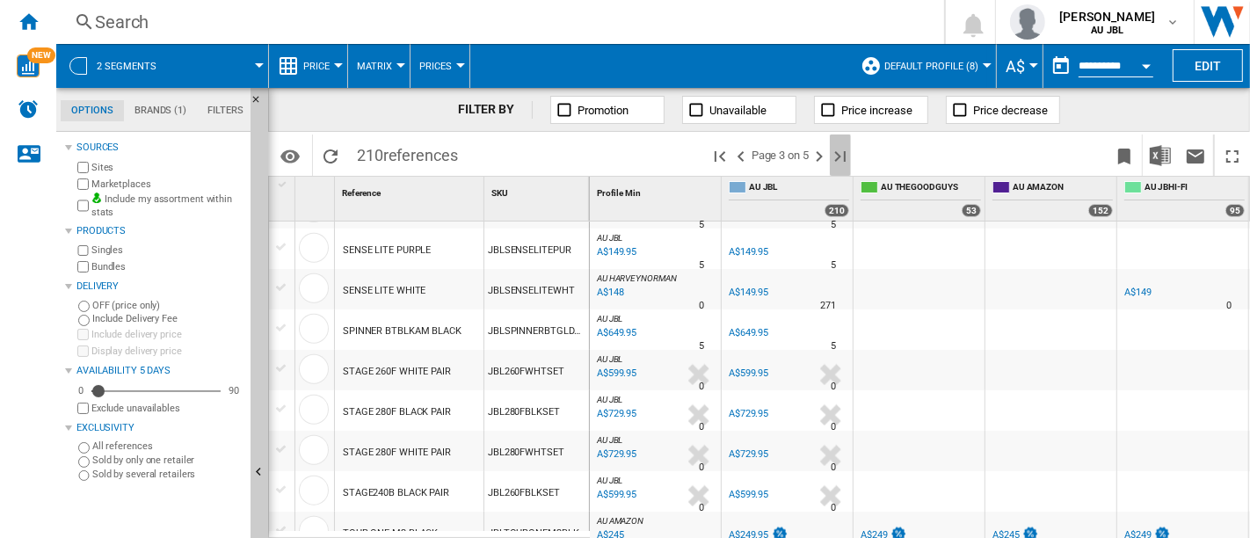
click at [848, 157] on ng-md-icon "Last page" at bounding box center [840, 156] width 21 height 21
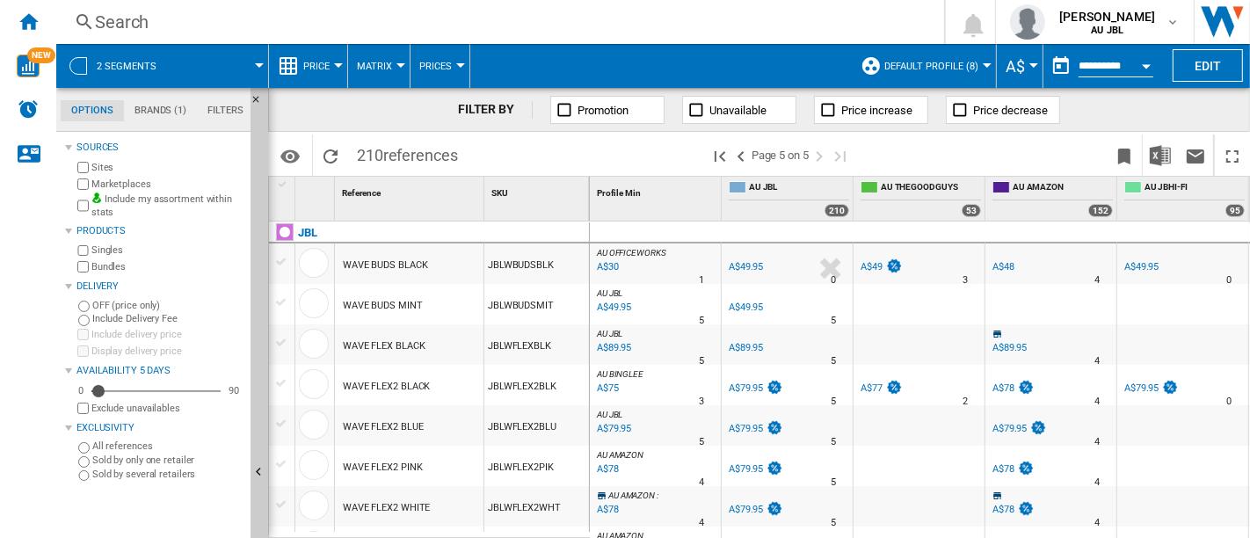
scroll to position [112, 0]
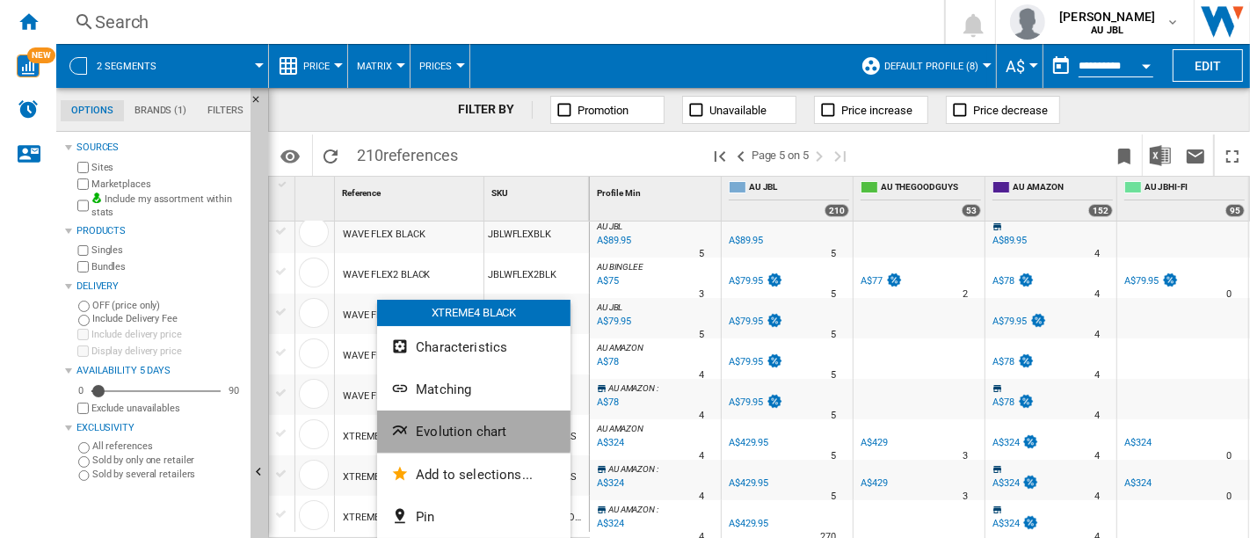
click at [441, 426] on span "Evolution chart" at bounding box center [461, 432] width 91 height 16
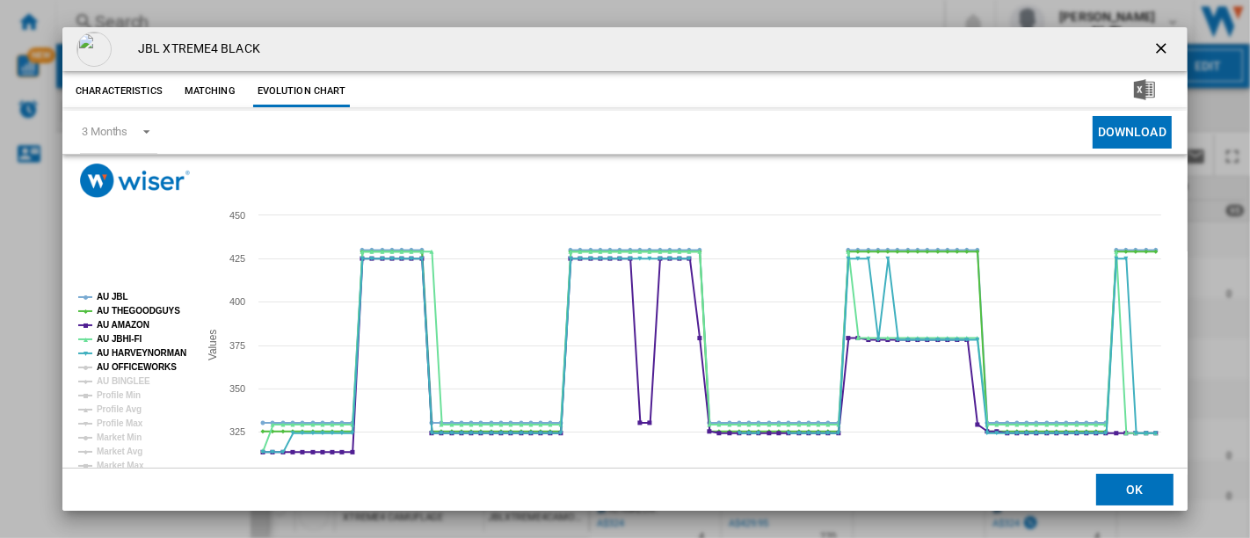
click at [132, 365] on tspan "AU OFFICEWORKS" at bounding box center [137, 367] width 80 height 10
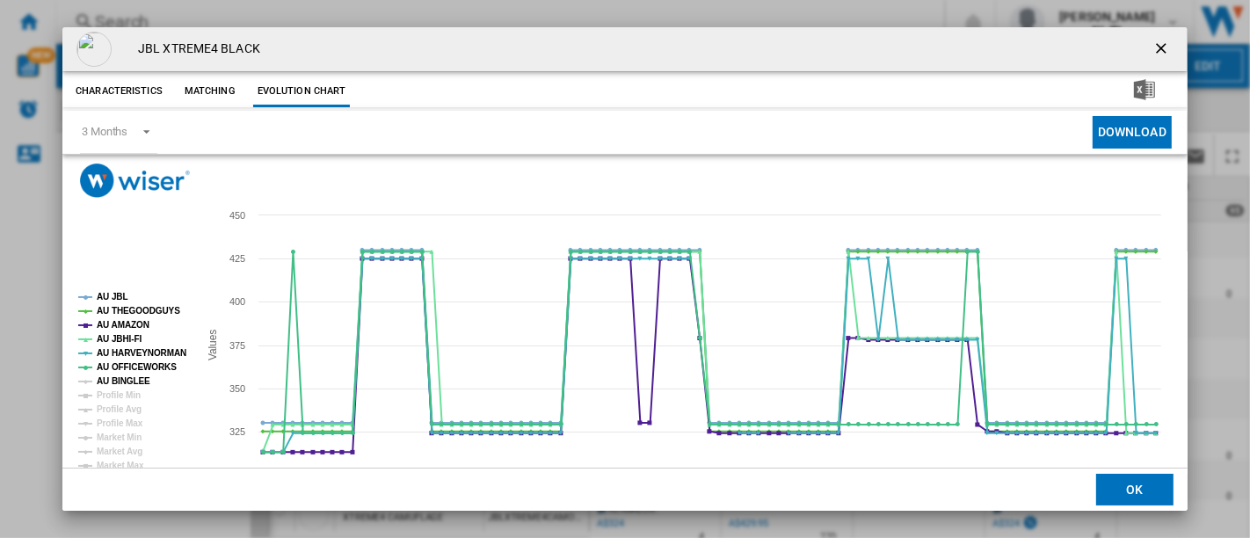
click at [129, 381] on tspan "AU BINGLEE" at bounding box center [124, 381] width 54 height 10
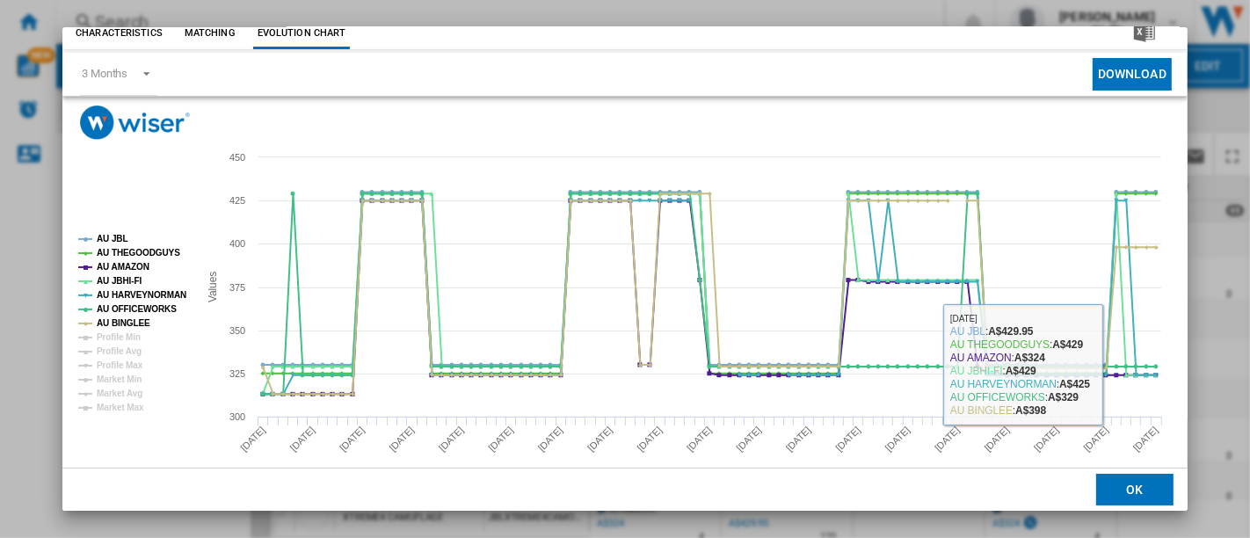
scroll to position [82, 0]
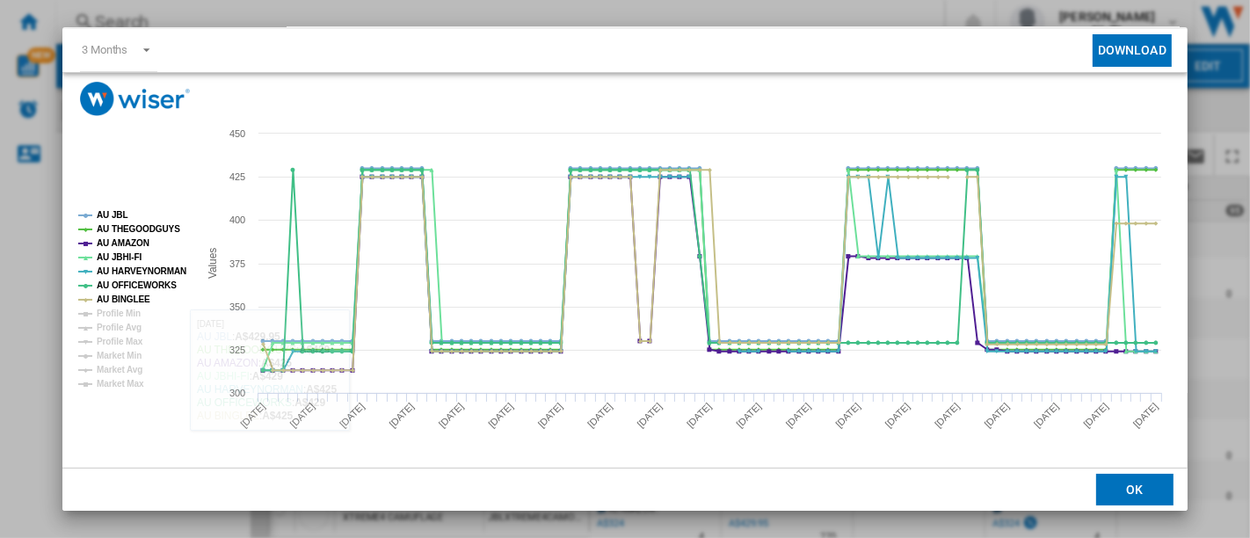
click at [90, 282] on rect "Product popup" at bounding box center [131, 300] width 120 height 193
click at [86, 286] on icon "Product popup" at bounding box center [86, 286] width 4 height 4
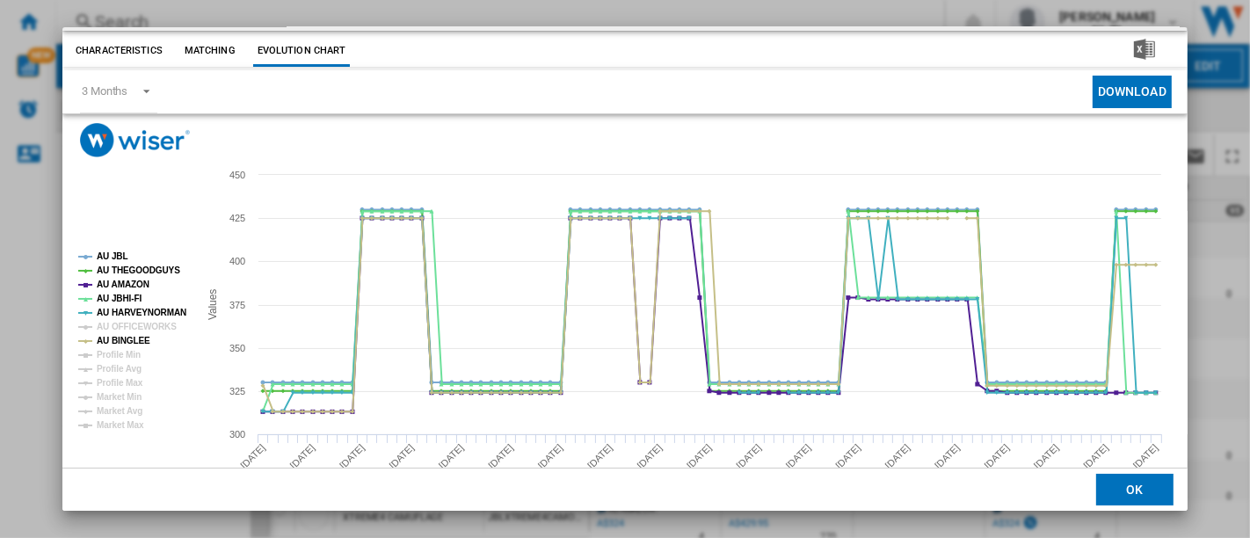
scroll to position [0, 0]
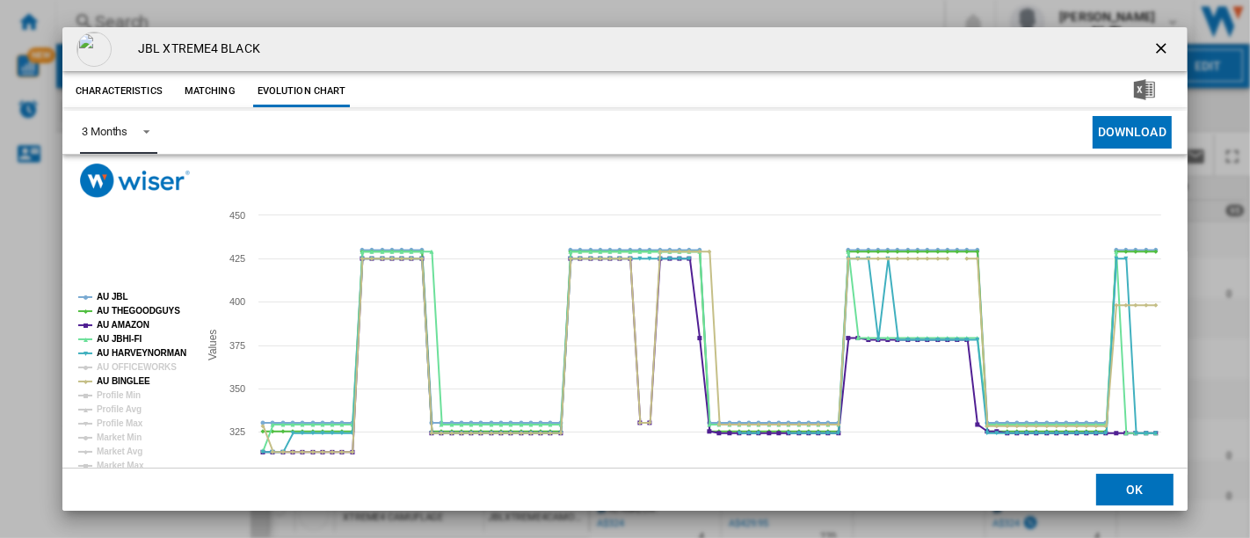
click at [117, 128] on div "3 Months" at bounding box center [105, 131] width 46 height 13
click at [755, 110] on md-backdrop at bounding box center [625, 269] width 1250 height 538
click at [1153, 51] on ng-md-icon "getI18NText('BUTTONS.CLOSE_DIALOG')" at bounding box center [1163, 50] width 21 height 21
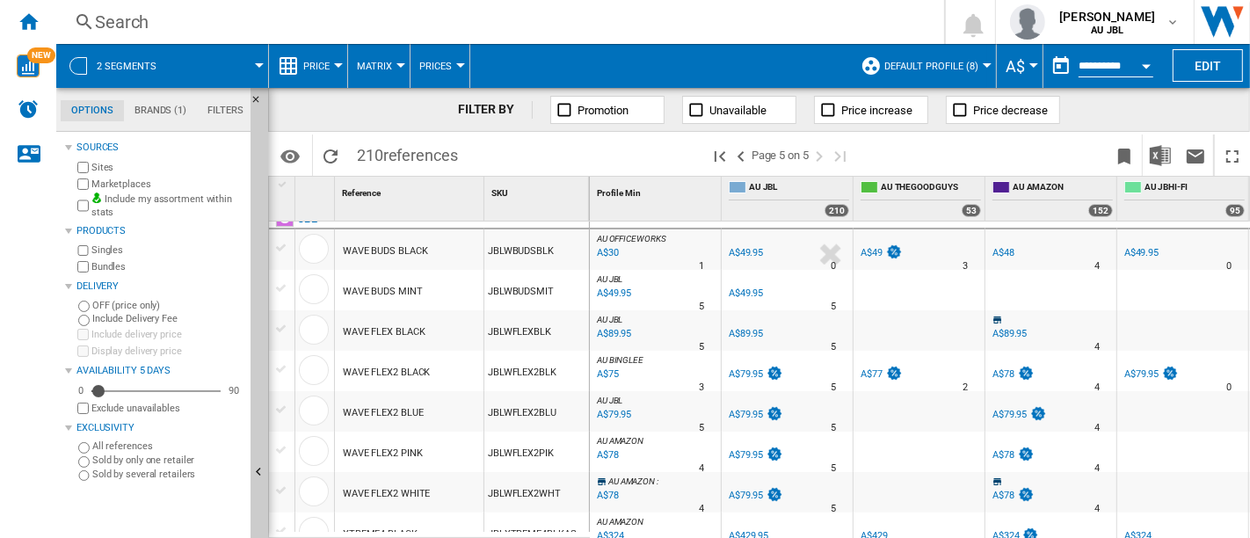
scroll to position [112, 0]
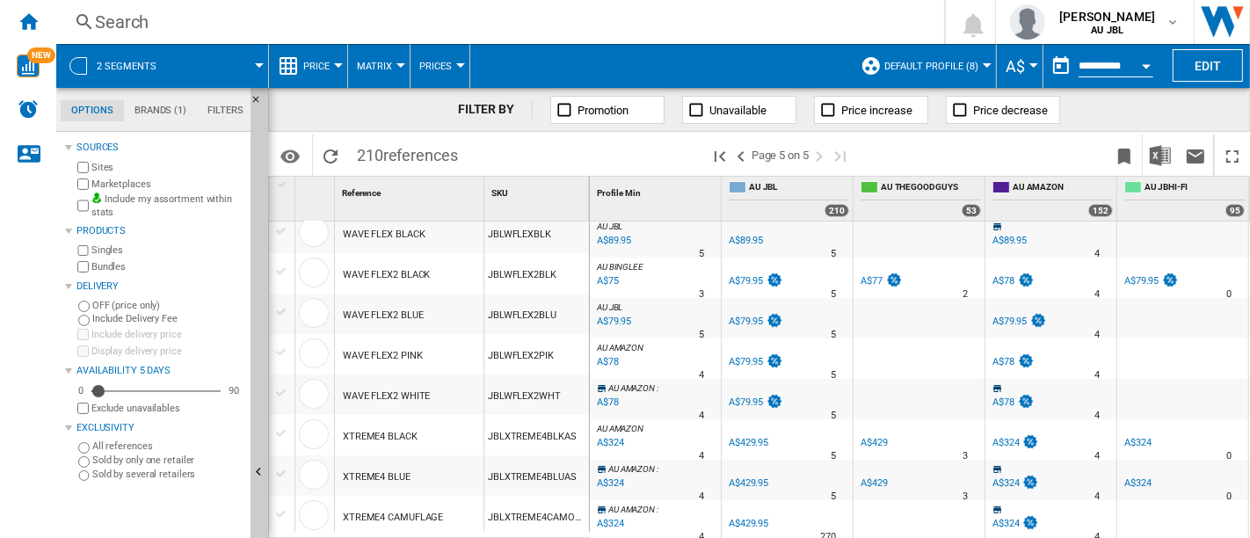
click at [349, 470] on div "XTREME4 BLUE" at bounding box center [377, 477] width 68 height 40
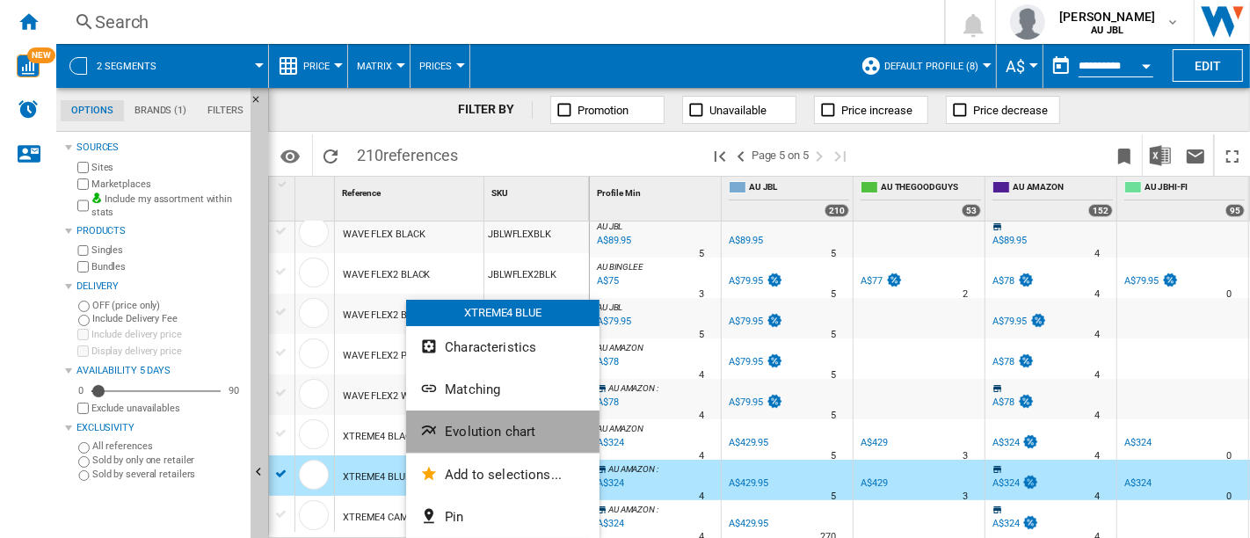
click at [487, 429] on span "Evolution chart" at bounding box center [490, 432] width 91 height 16
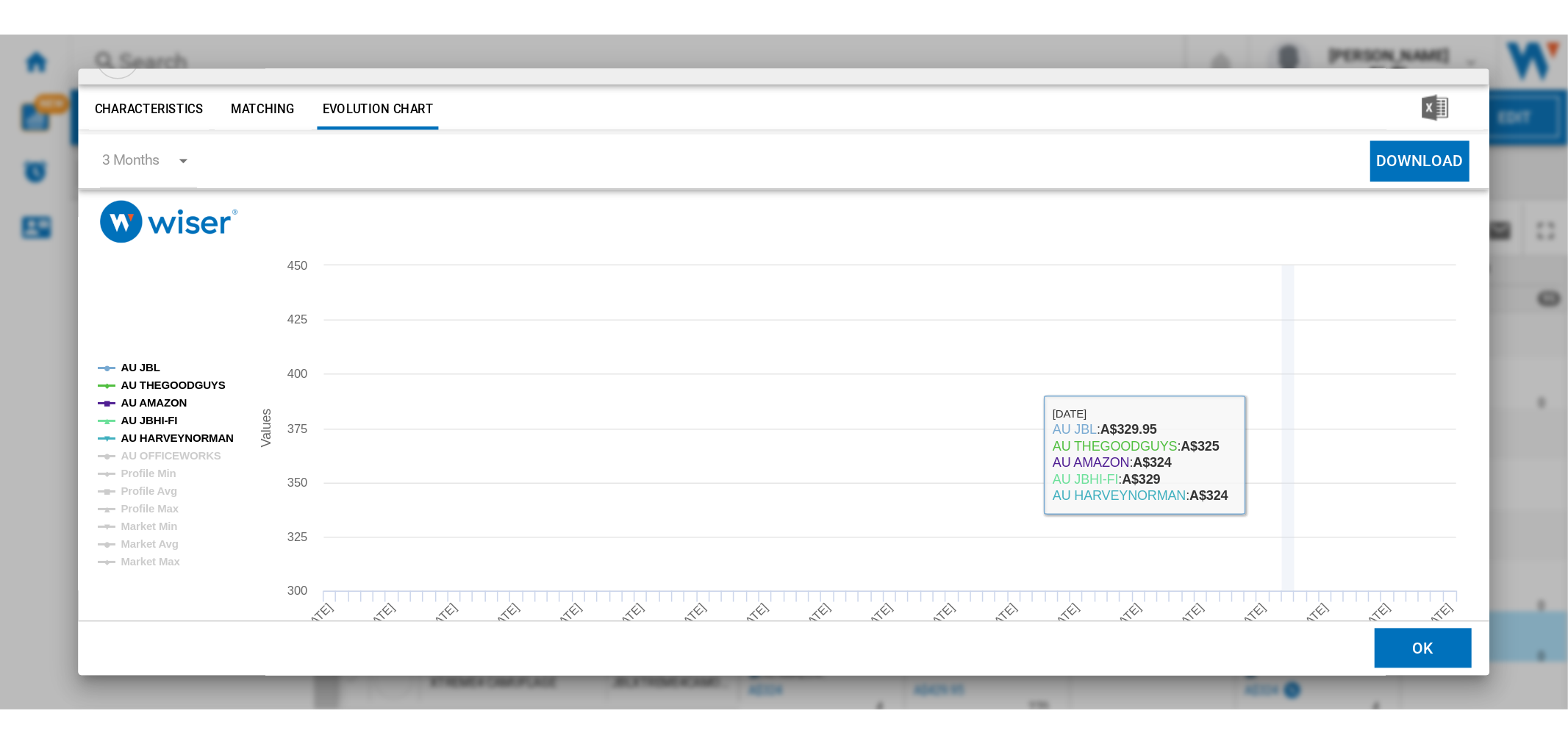
scroll to position [69, 0]
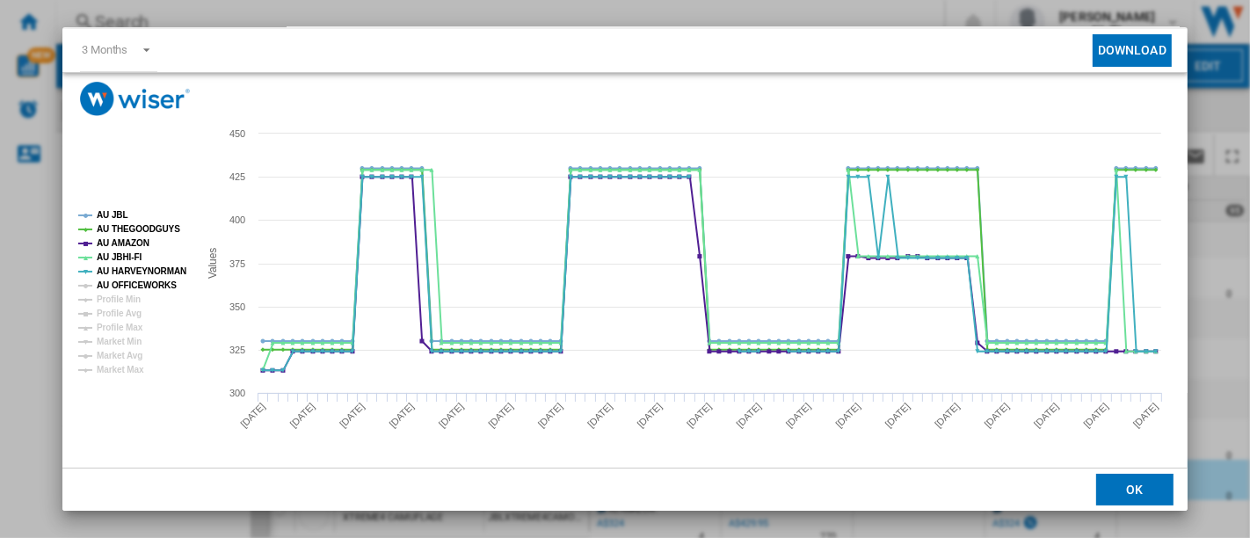
click at [122, 284] on tspan "AU OFFICEWORKS" at bounding box center [137, 286] width 80 height 10
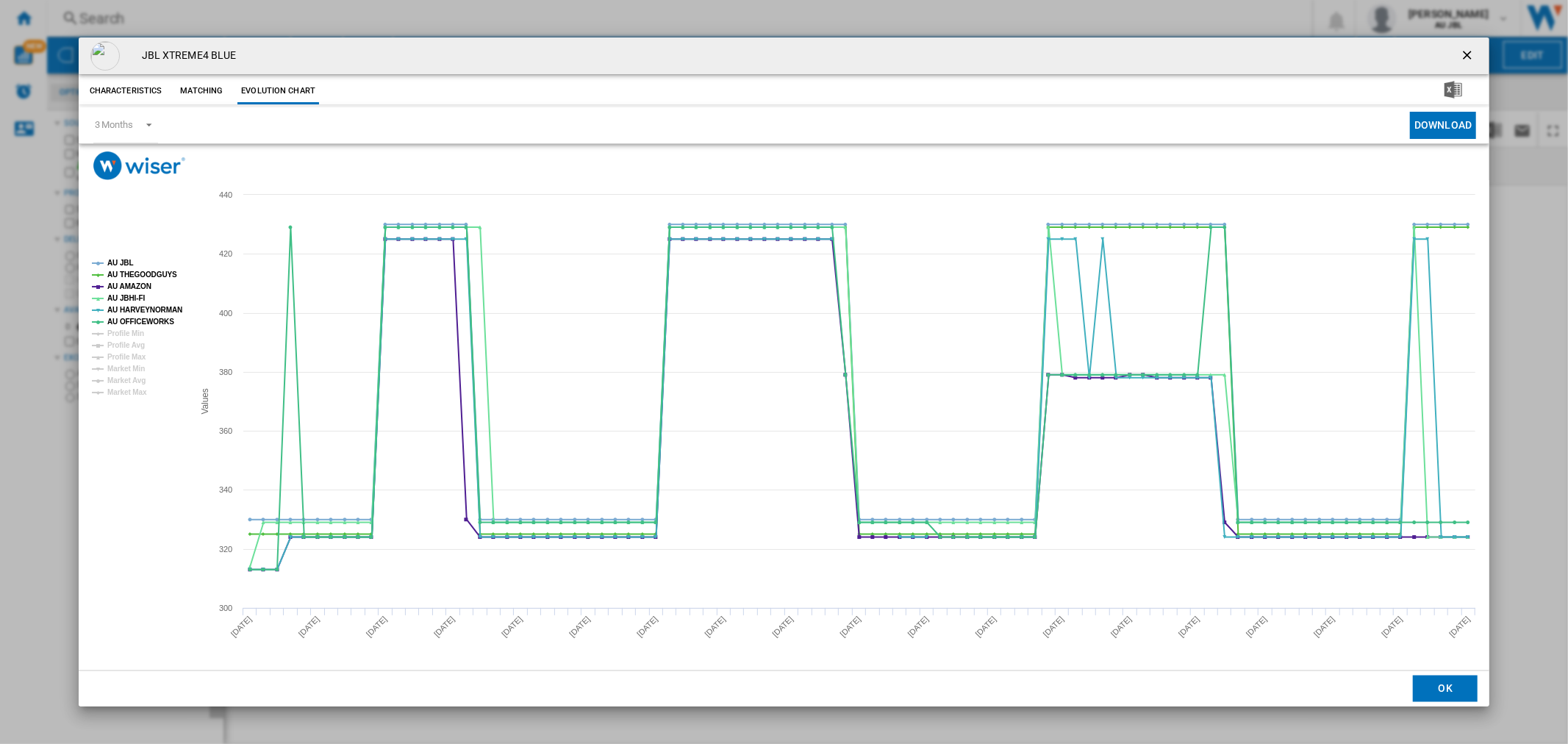
scroll to position [0, 0]
